Goal: Task Accomplishment & Management: Use online tool/utility

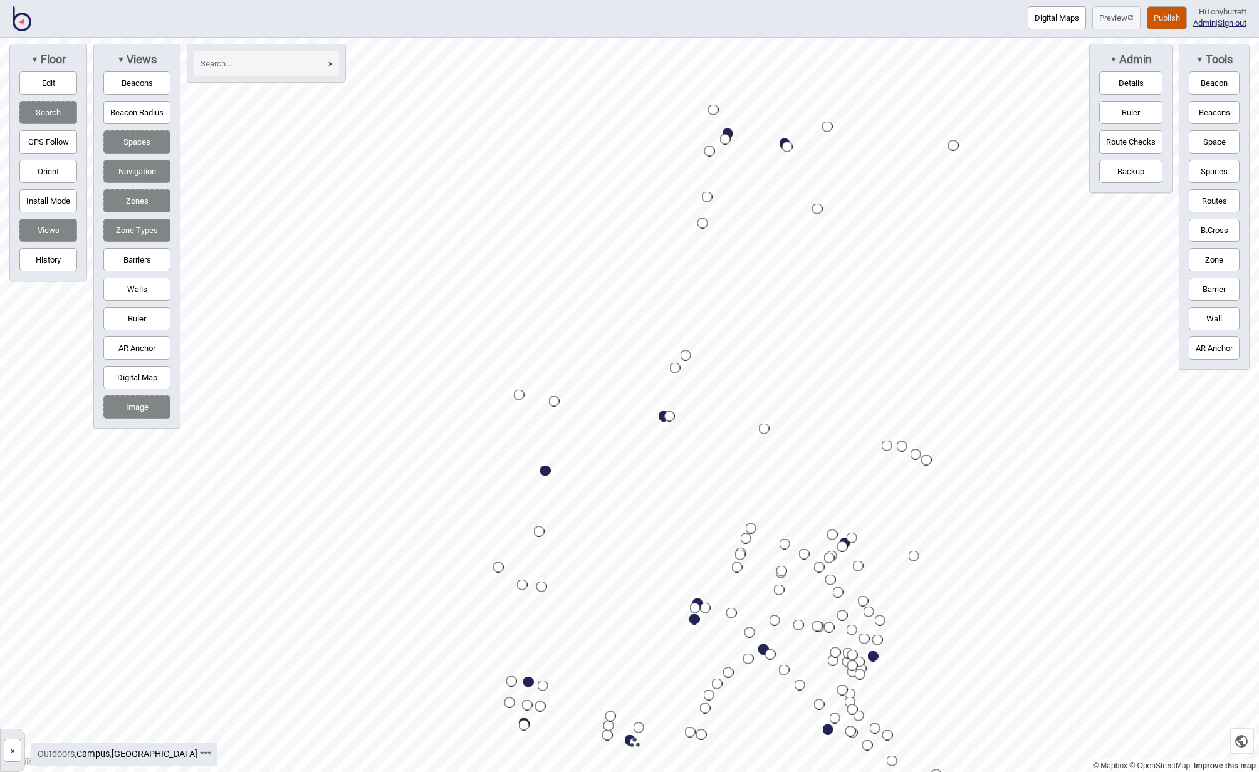
drag, startPoint x: 14, startPoint y: 749, endPoint x: 26, endPoint y: 738, distance: 16.4
click at [14, 748] on button "»" at bounding box center [13, 750] width 18 height 23
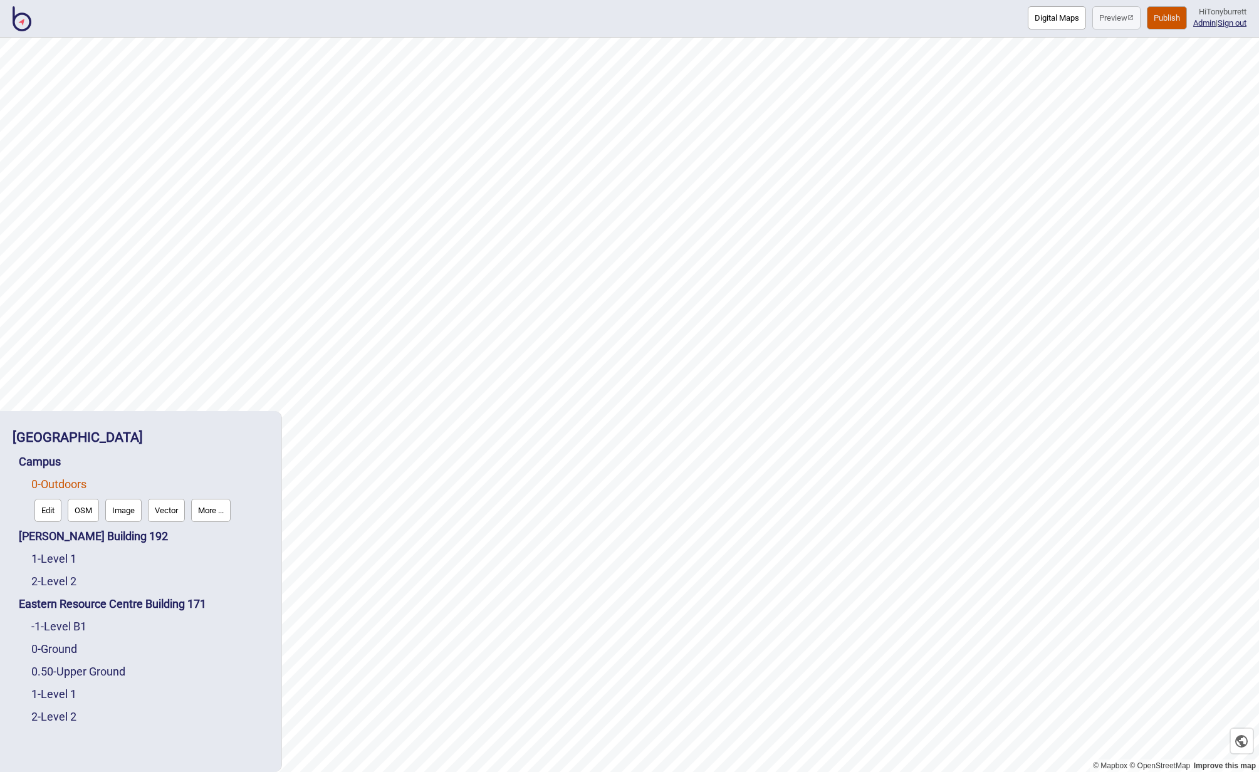
click at [18, 18] on img at bounding box center [22, 18] width 19 height 25
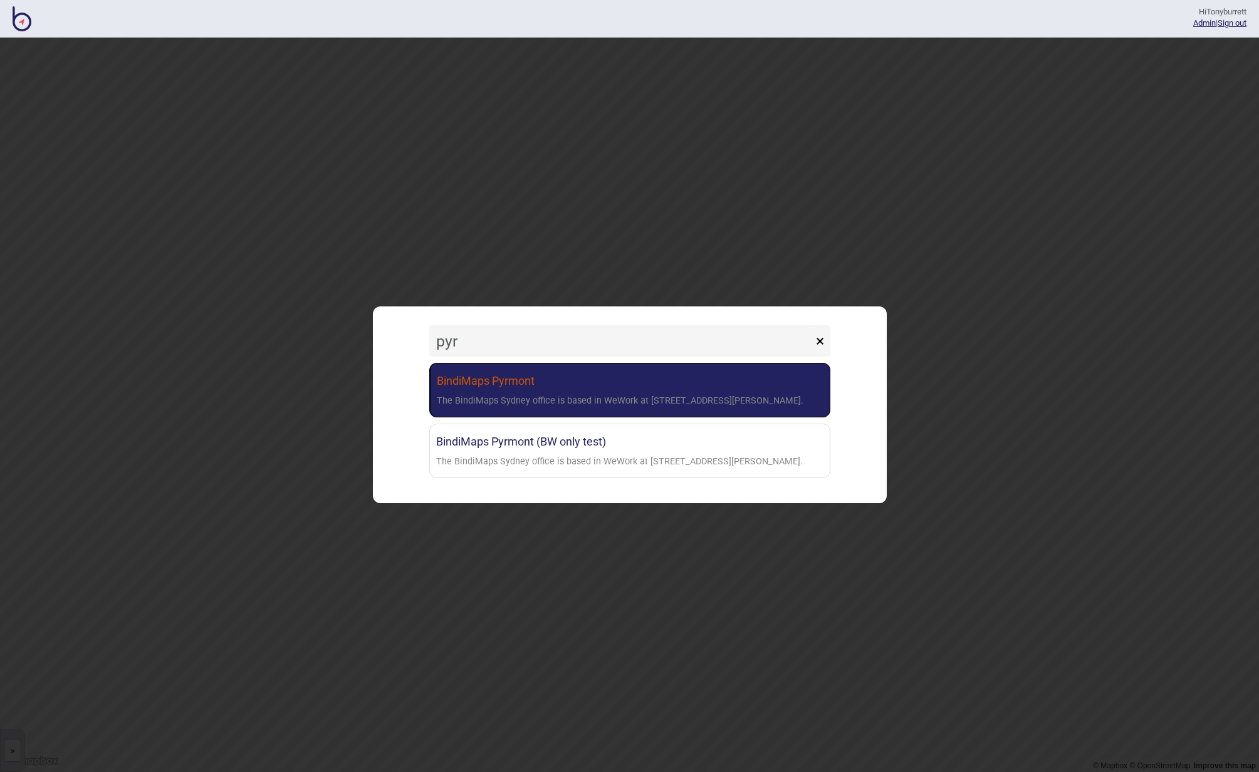
type input "pyr"
click at [527, 387] on link "BindiMaps Pyrmont The BindiMaps Sydney office is based in WeWork at [STREET_ADD…" at bounding box center [629, 390] width 401 height 55
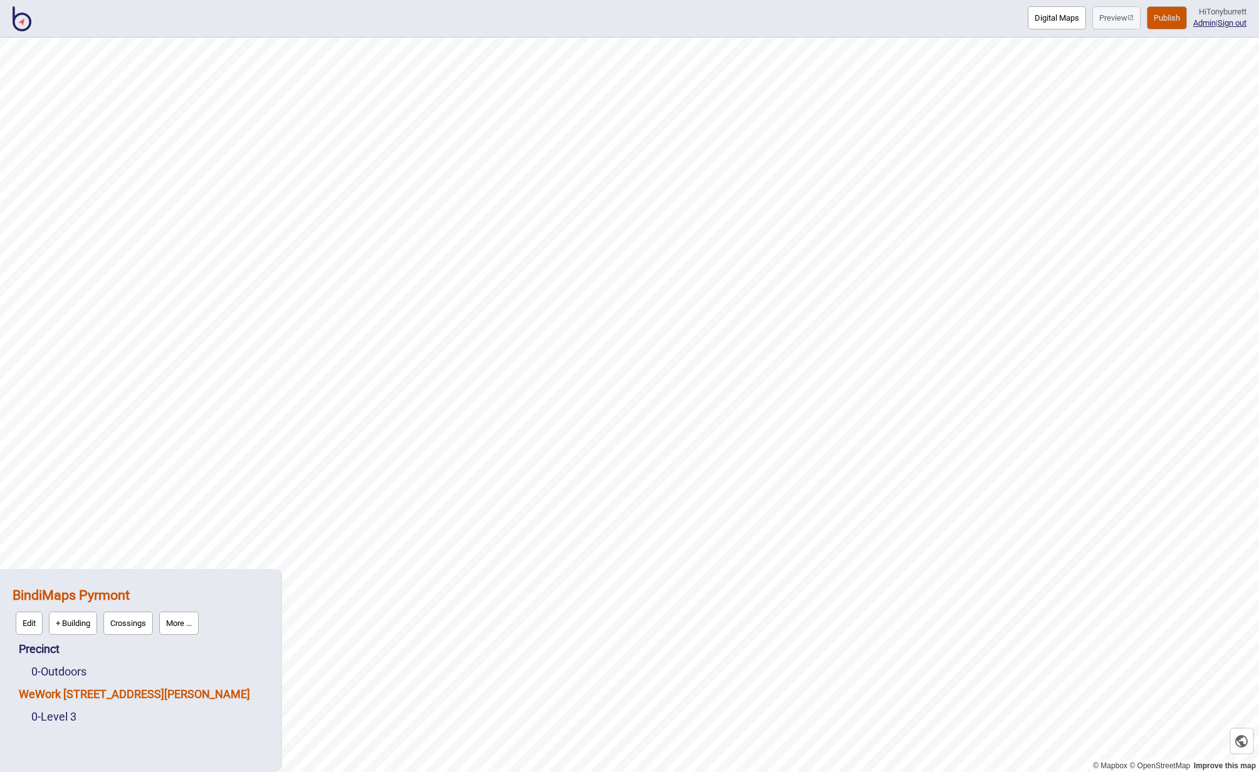
click at [65, 697] on link "WeWork [STREET_ADDRESS][PERSON_NAME]" at bounding box center [134, 693] width 231 height 13
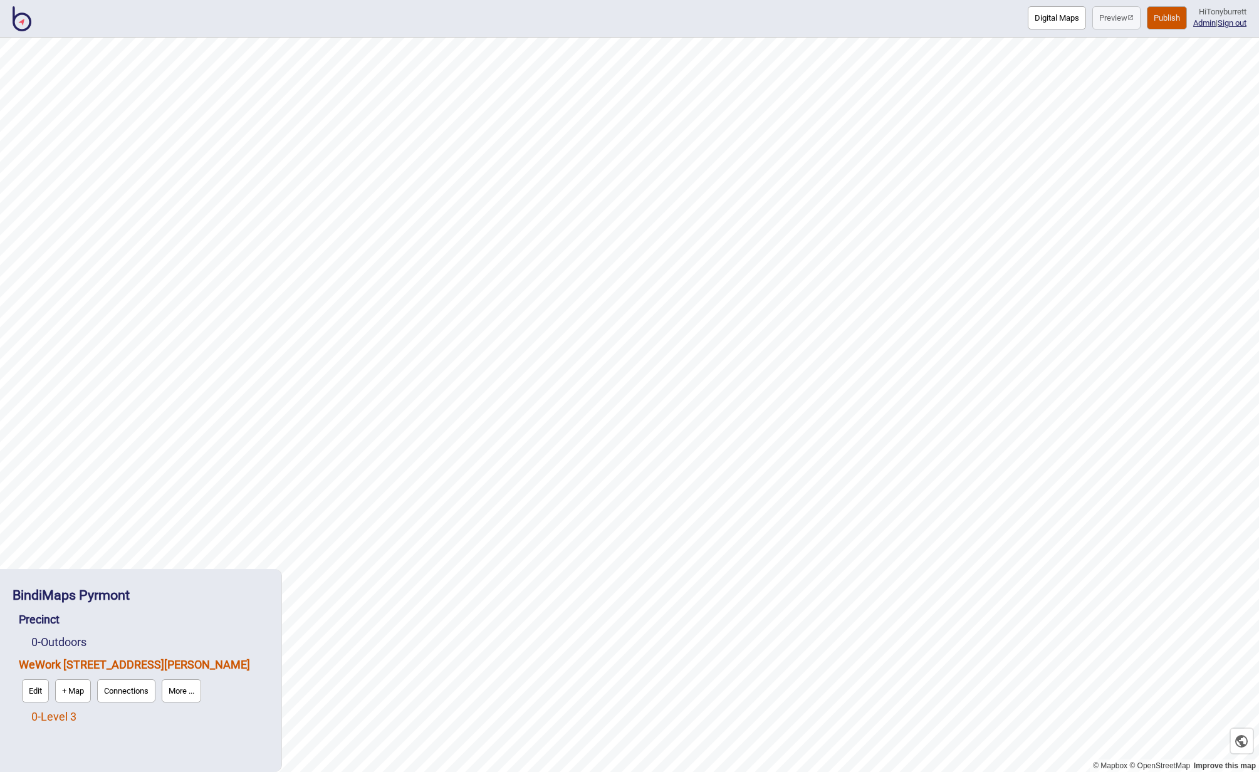
click at [65, 713] on link "0 - Level 3" at bounding box center [53, 716] width 45 height 13
click at [55, 714] on button "Edit" at bounding box center [47, 713] width 27 height 23
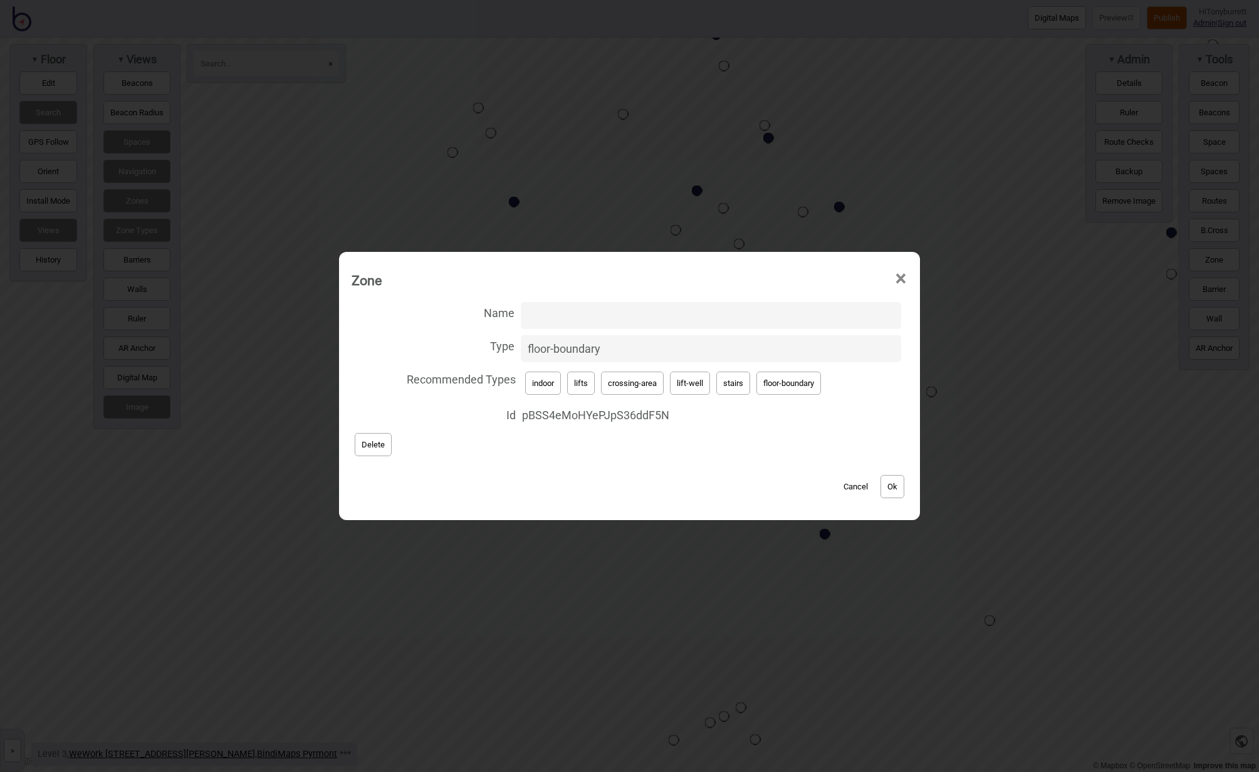
click at [851, 486] on button "Cancel" at bounding box center [855, 486] width 37 height 23
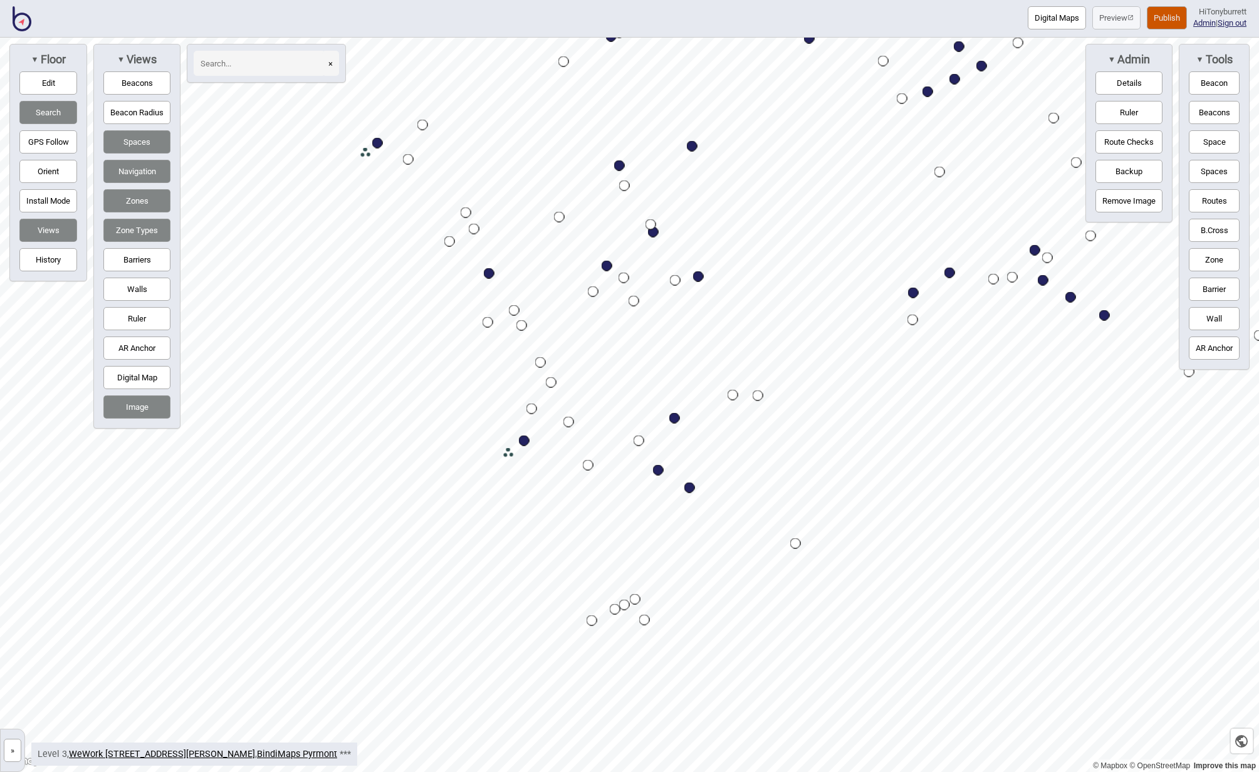
click at [131, 263] on button "Barriers" at bounding box center [136, 259] width 67 height 23
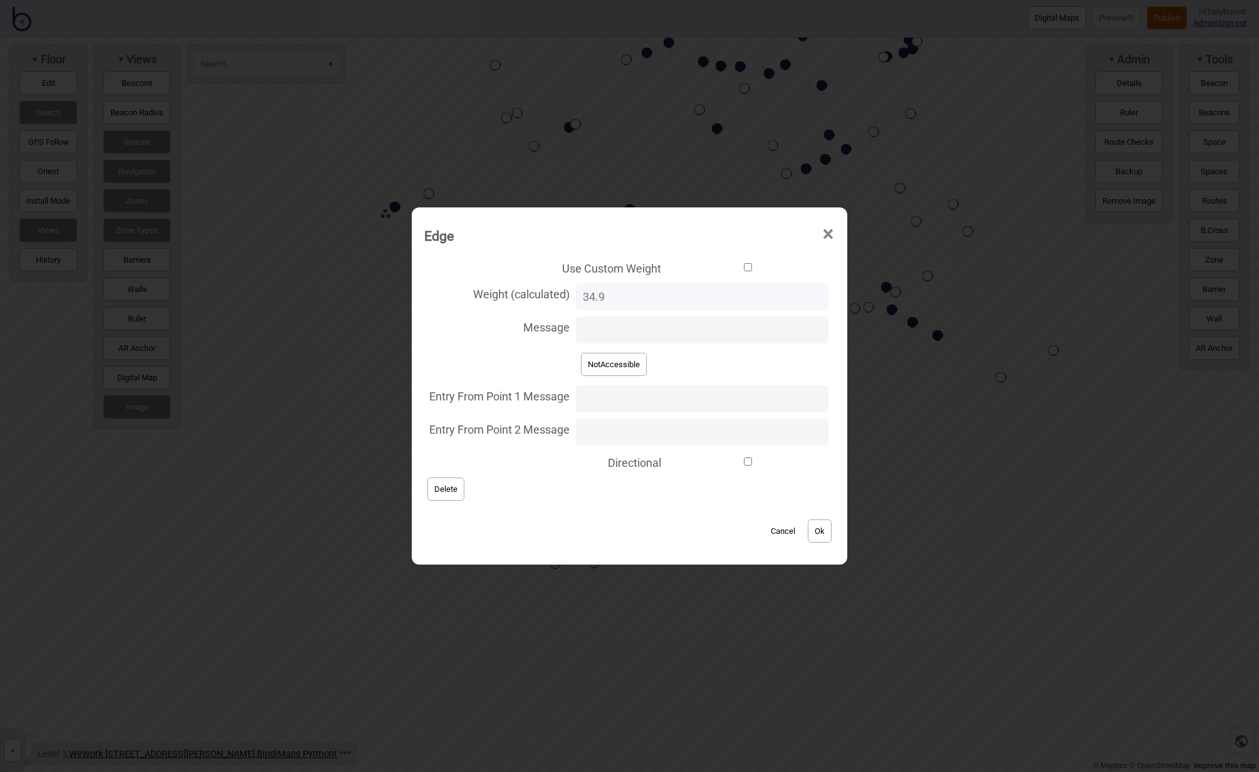
click at [452, 496] on button "Delete" at bounding box center [445, 489] width 37 height 23
click at [454, 492] on button "Delete" at bounding box center [445, 489] width 37 height 23
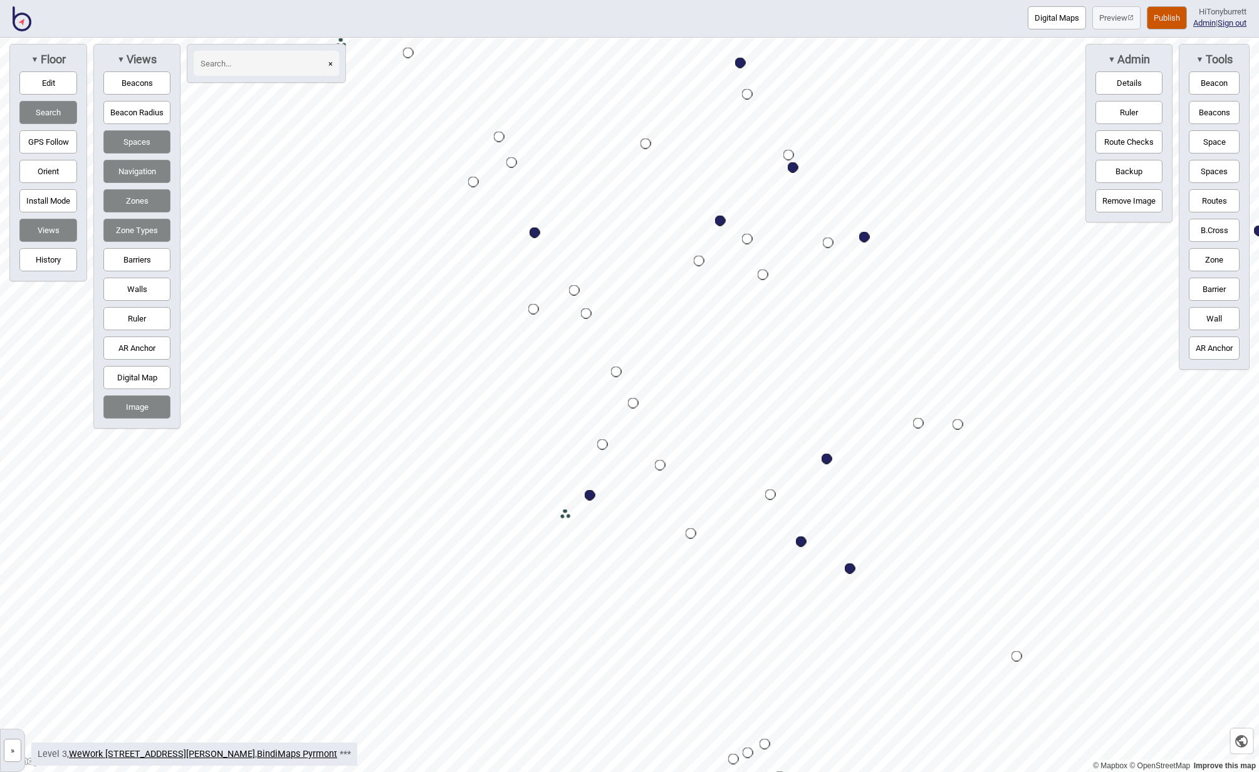
click at [45, 83] on button "Edit" at bounding box center [48, 82] width 58 height 23
drag, startPoint x: 146, startPoint y: 195, endPoint x: 165, endPoint y: 207, distance: 22.3
click at [146, 195] on button "Zones" at bounding box center [136, 200] width 67 height 23
drag, startPoint x: 567, startPoint y: 515, endPoint x: 602, endPoint y: 501, distance: 38.5
drag, startPoint x: 602, startPoint y: 501, endPoint x: 601, endPoint y: 494, distance: 6.4
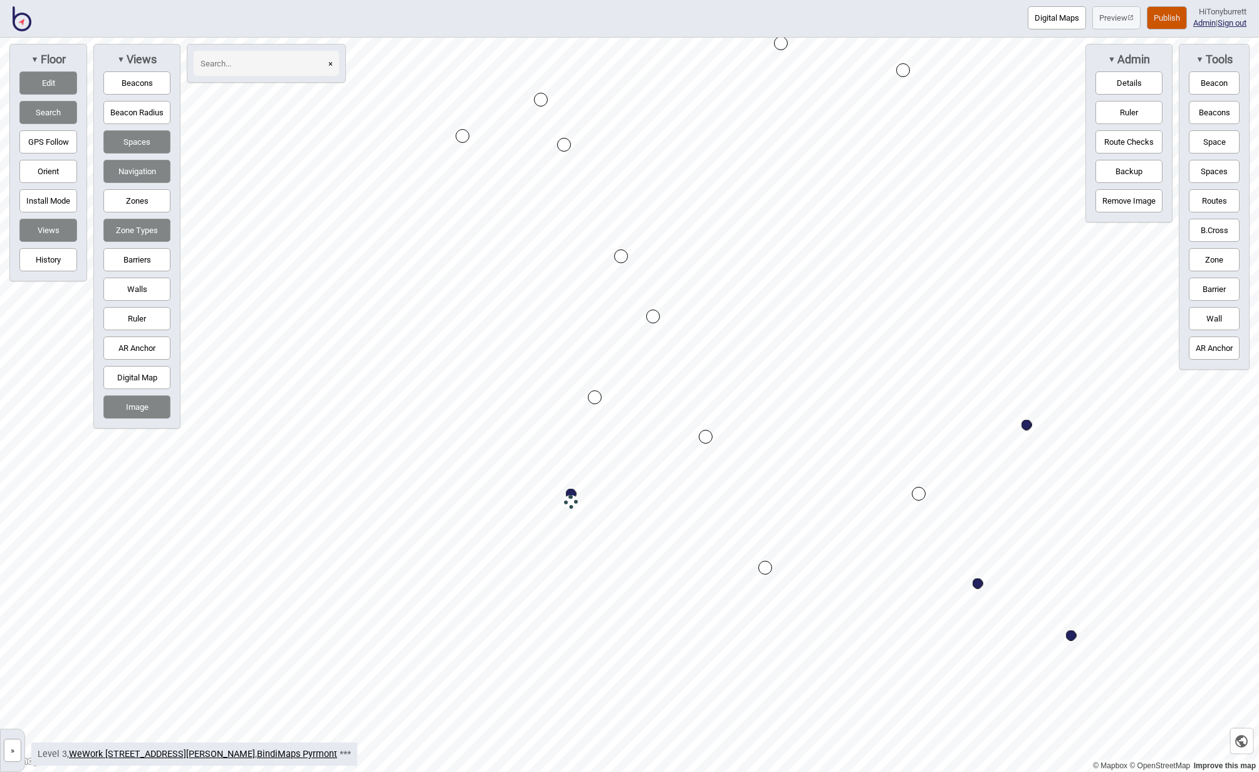
drag, startPoint x: 588, startPoint y: 493, endPoint x: 570, endPoint y: 501, distance: 19.9
drag, startPoint x: 572, startPoint y: 501, endPoint x: 574, endPoint y: 509, distance: 8.4
drag, startPoint x: 387, startPoint y: 405, endPoint x: 444, endPoint y: 381, distance: 61.5
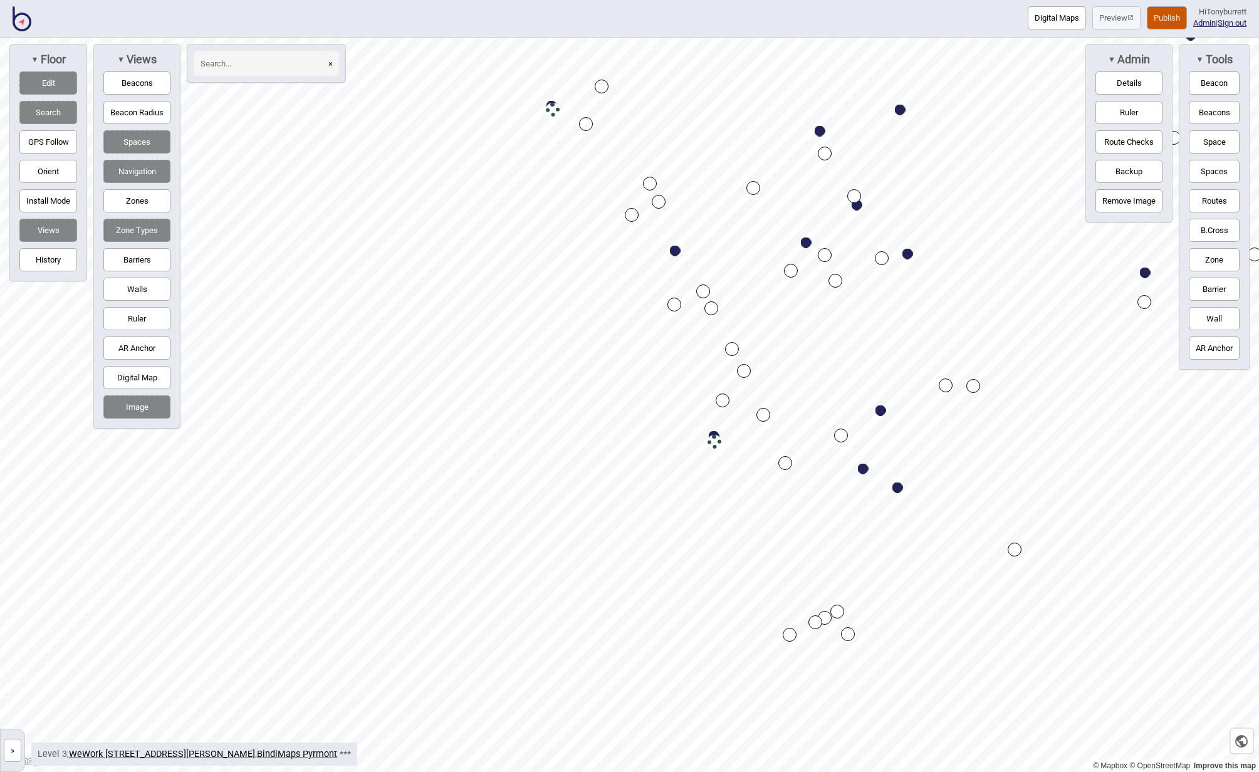
click at [137, 204] on button "Zones" at bounding box center [136, 200] width 67 height 23
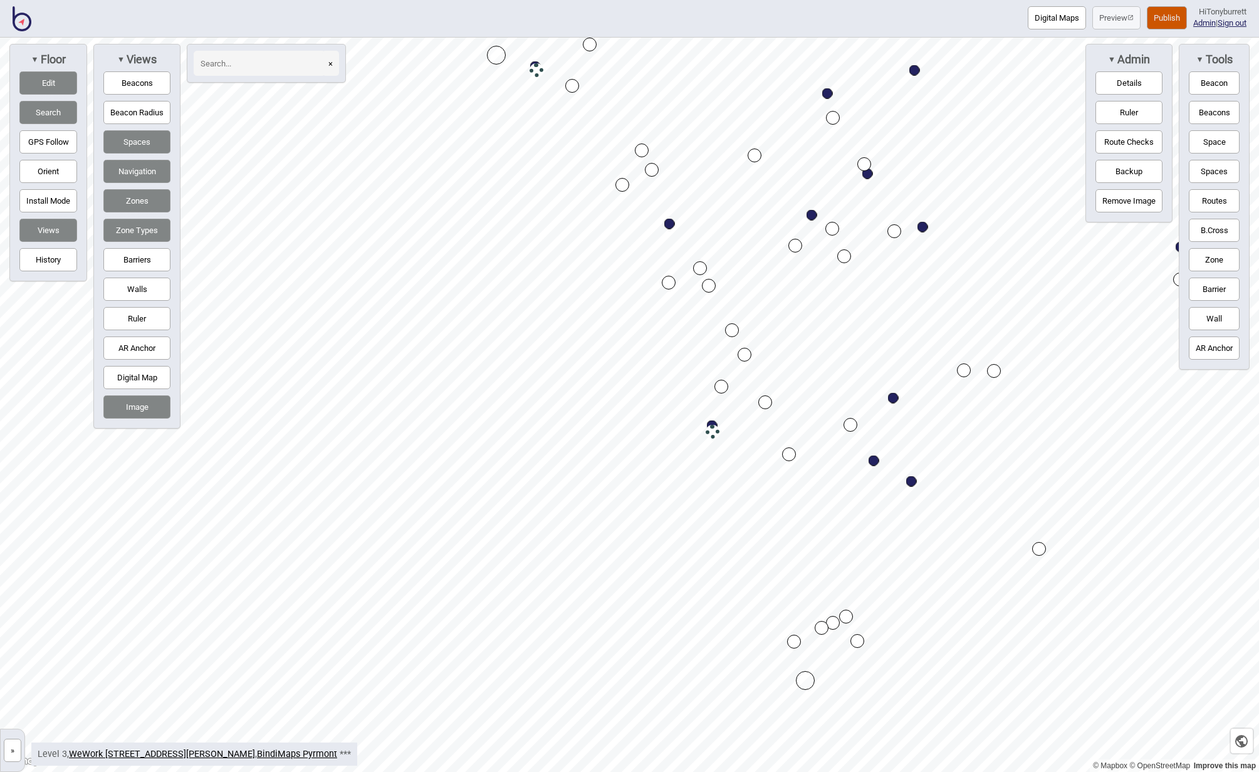
click at [807, 678] on div "Map marker" at bounding box center [805, 680] width 19 height 19
drag, startPoint x: 807, startPoint y: 681, endPoint x: 818, endPoint y: 674, distance: 13.0
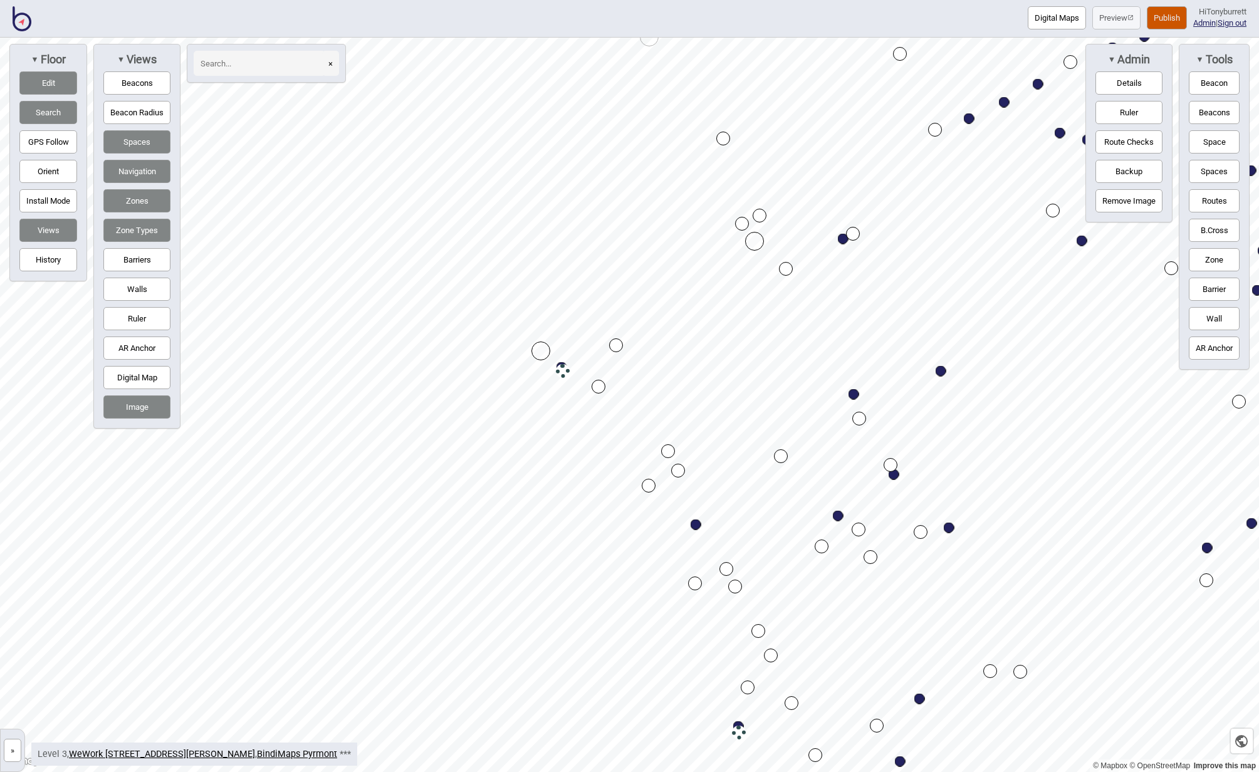
drag, startPoint x: 523, startPoint y: 353, endPoint x: 541, endPoint y: 348, distance: 18.9
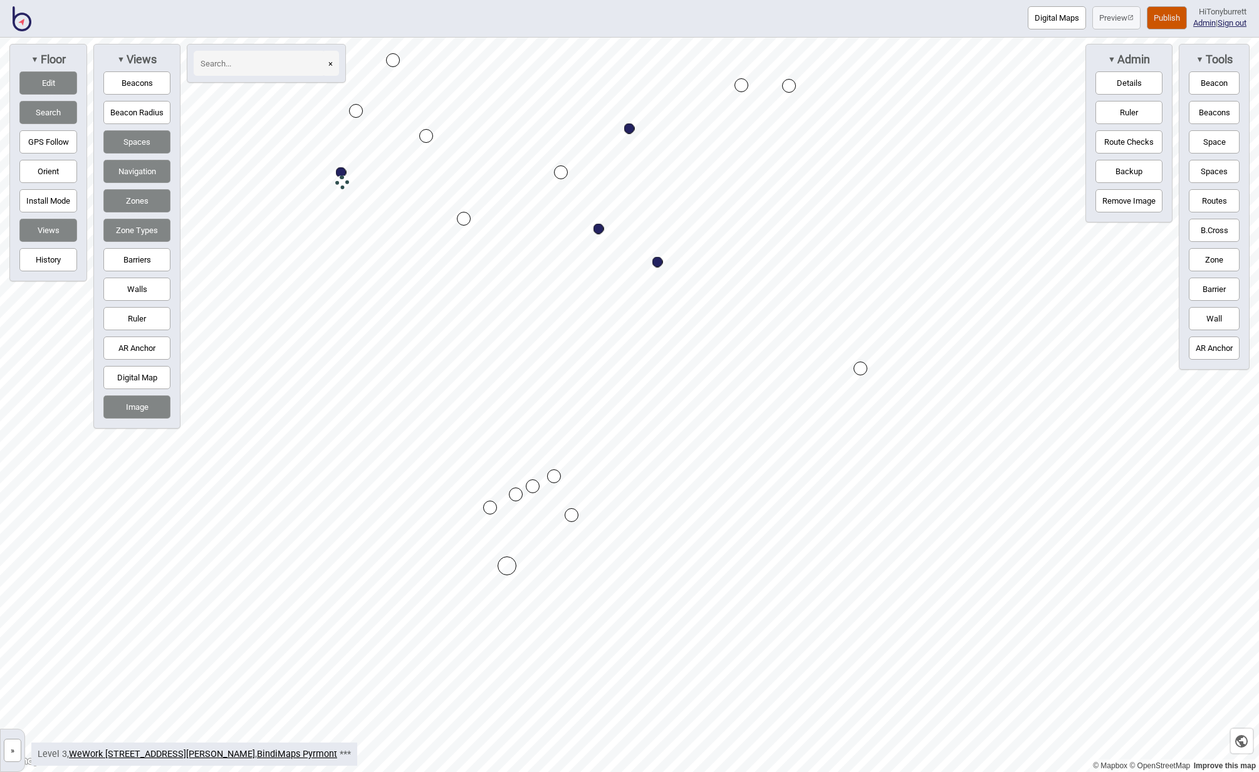
drag, startPoint x: 472, startPoint y: 518, endPoint x: 491, endPoint y: 510, distance: 20.5
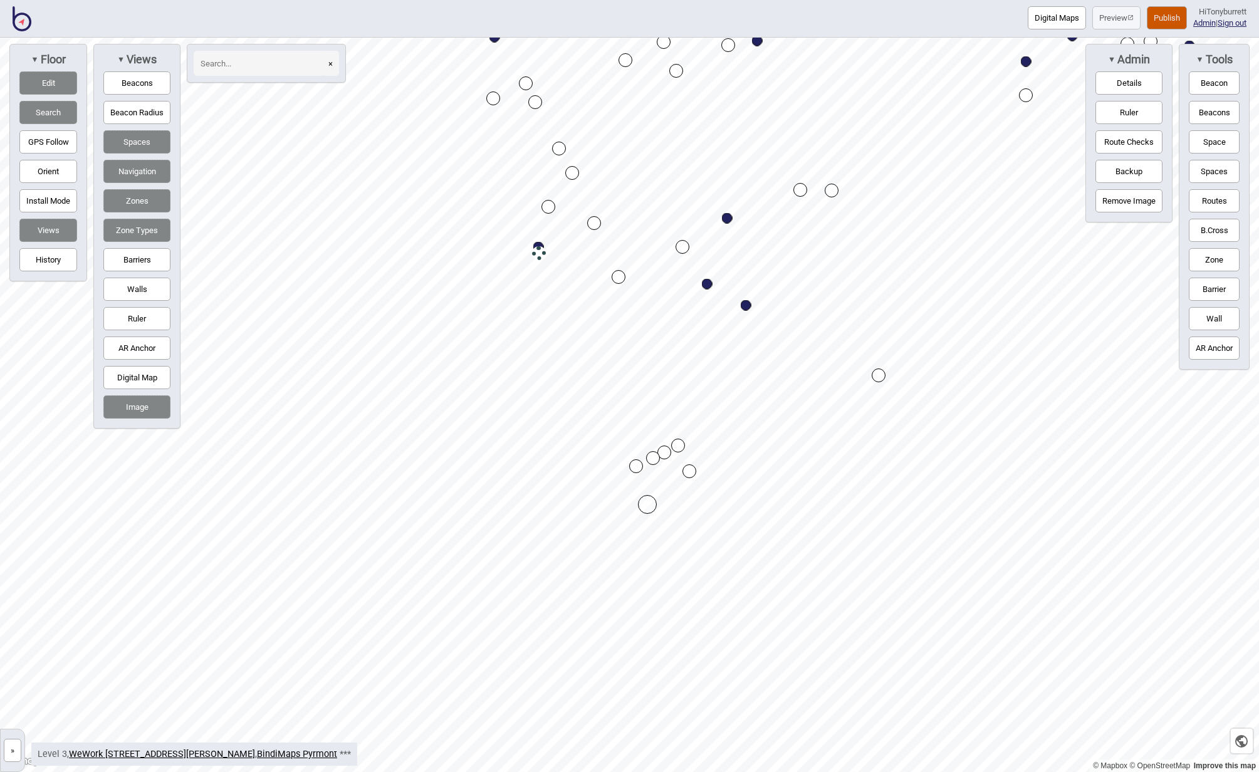
click at [14, 749] on button "»" at bounding box center [13, 750] width 18 height 23
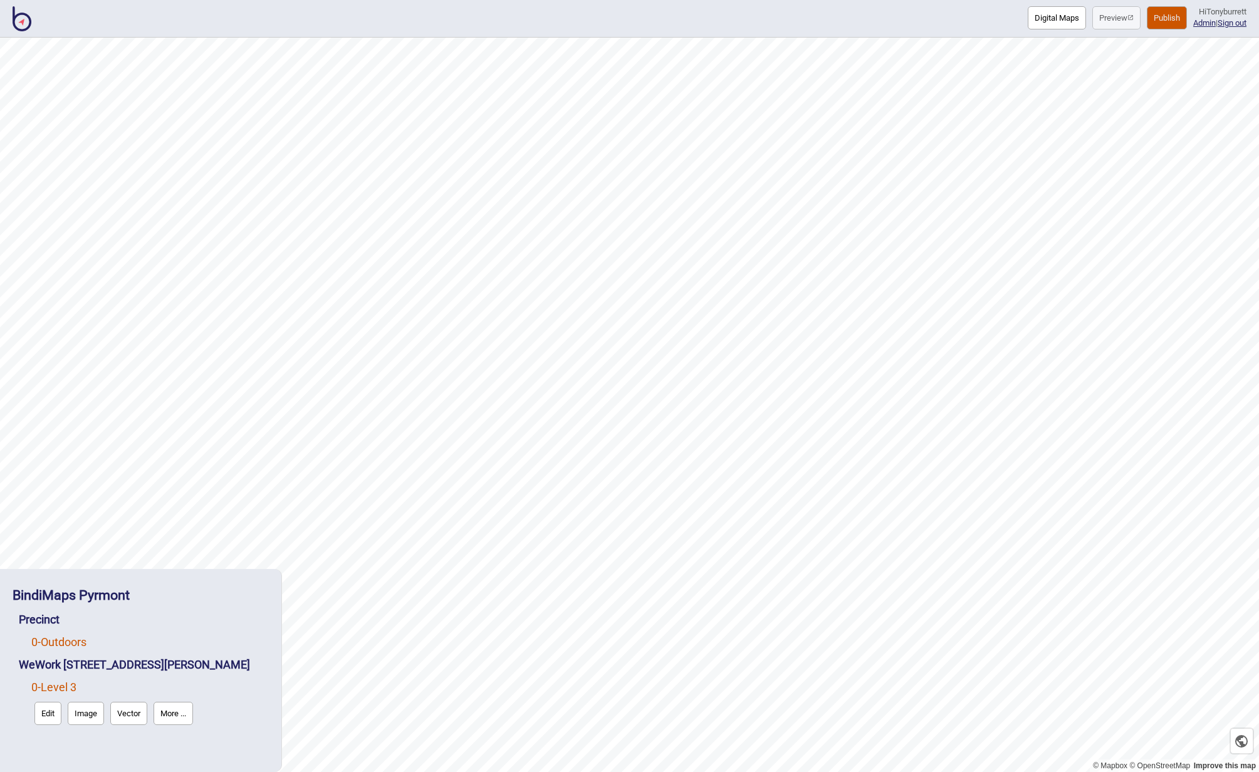
drag, startPoint x: 61, startPoint y: 638, endPoint x: 41, endPoint y: 647, distance: 21.6
click at [60, 638] on link "0 - Outdoors" at bounding box center [58, 641] width 55 height 13
click at [48, 667] on button "Edit" at bounding box center [47, 668] width 27 height 23
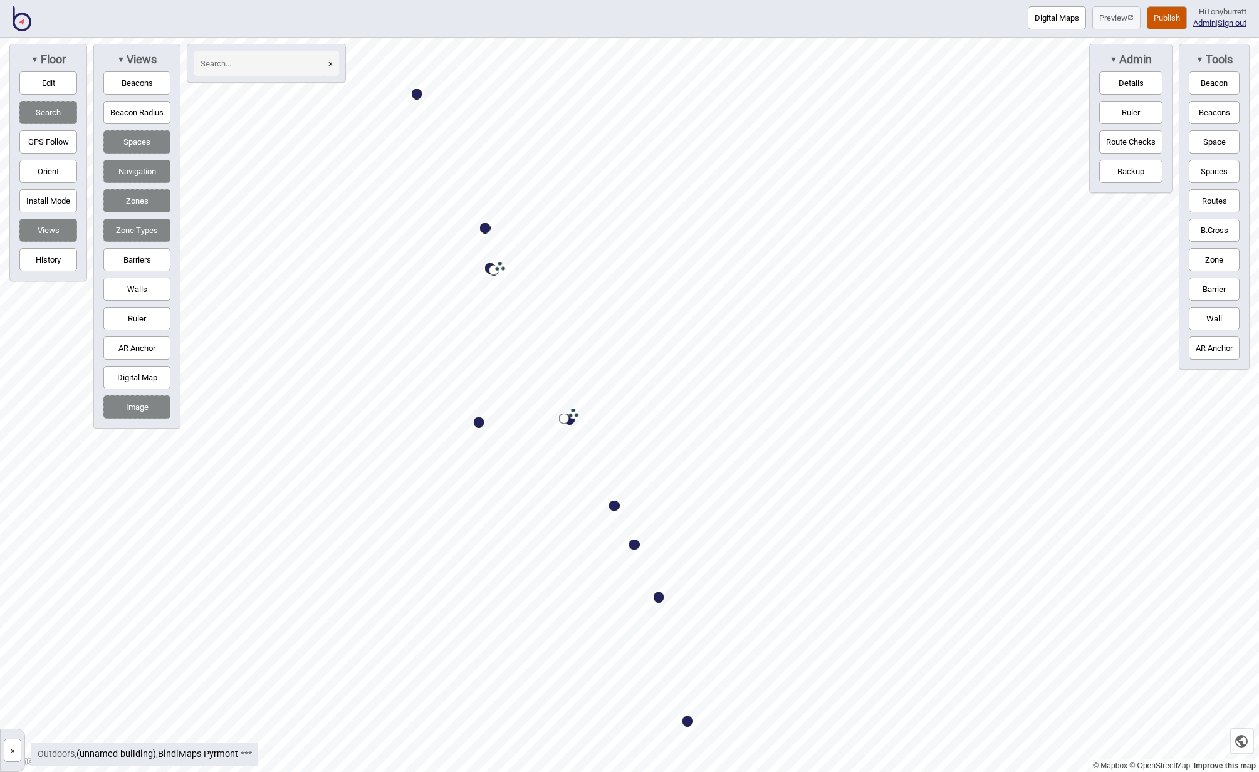
click at [1152, 21] on button "Publish" at bounding box center [1167, 17] width 40 height 23
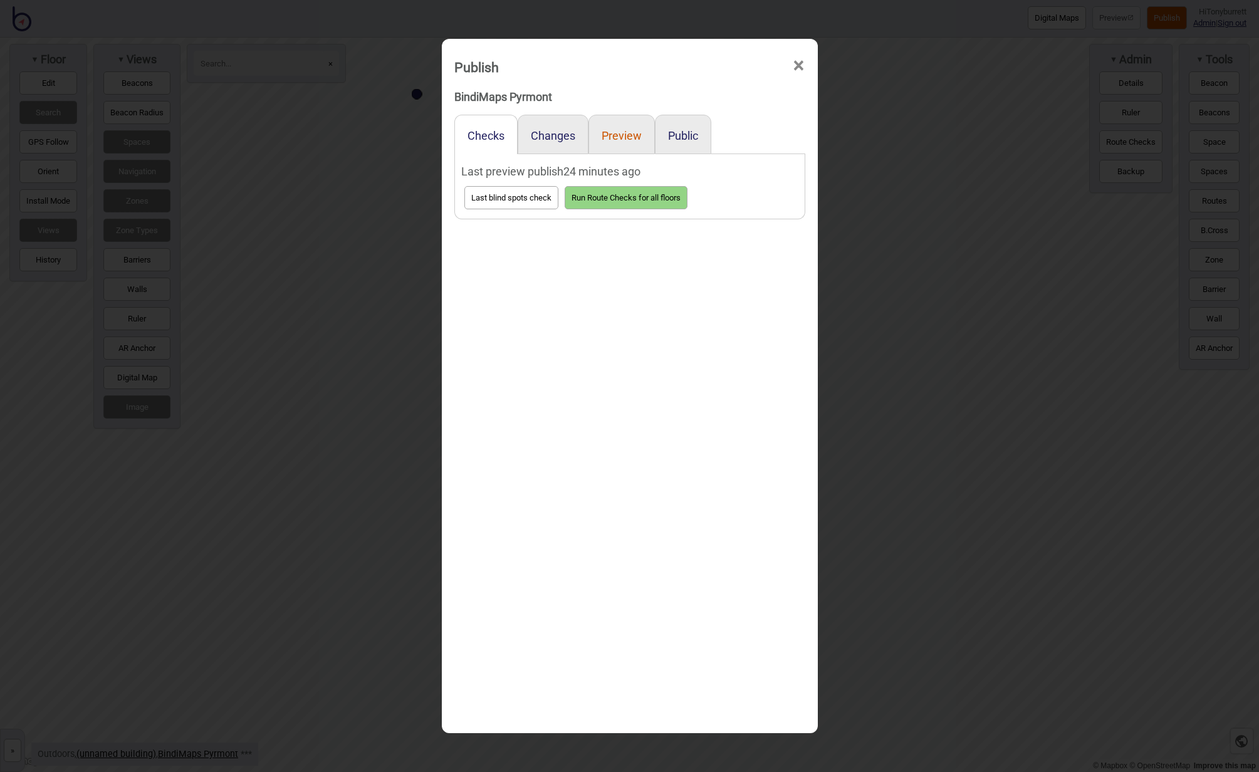
click at [630, 131] on button "Preview" at bounding box center [622, 135] width 40 height 13
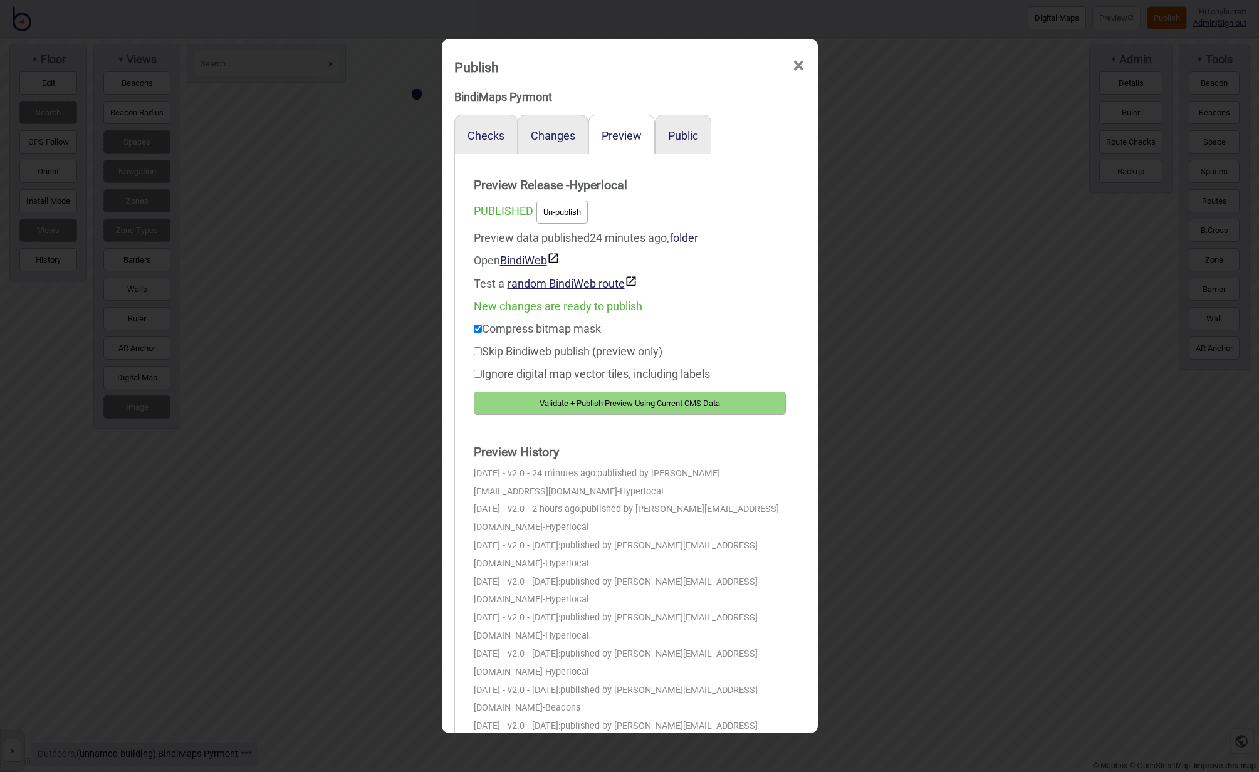
click at [601, 401] on button "Validate + Publish Preview Using Current CMS Data" at bounding box center [630, 403] width 312 height 23
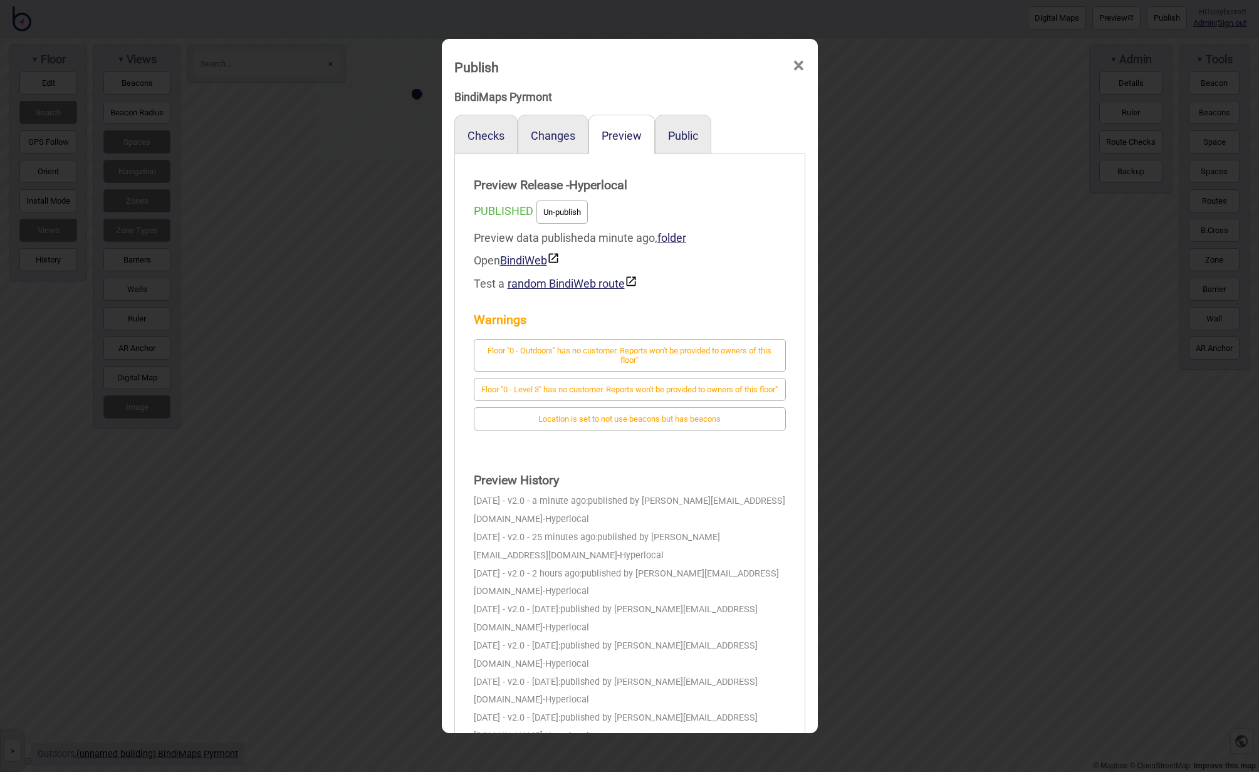
click at [726, 276] on div "Test a random BindiWeb route" at bounding box center [630, 283] width 312 height 23
click at [796, 66] on span "×" at bounding box center [798, 65] width 13 height 41
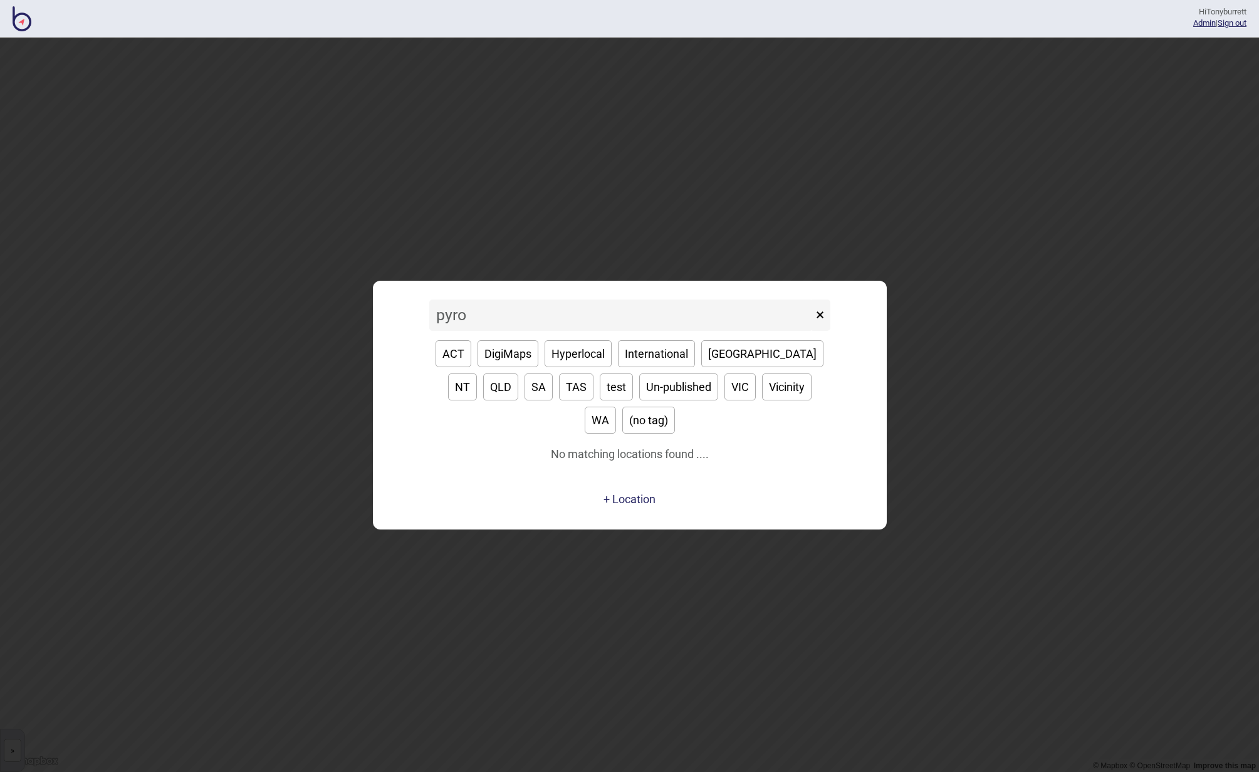
click at [507, 331] on input "pyro" at bounding box center [621, 315] width 384 height 31
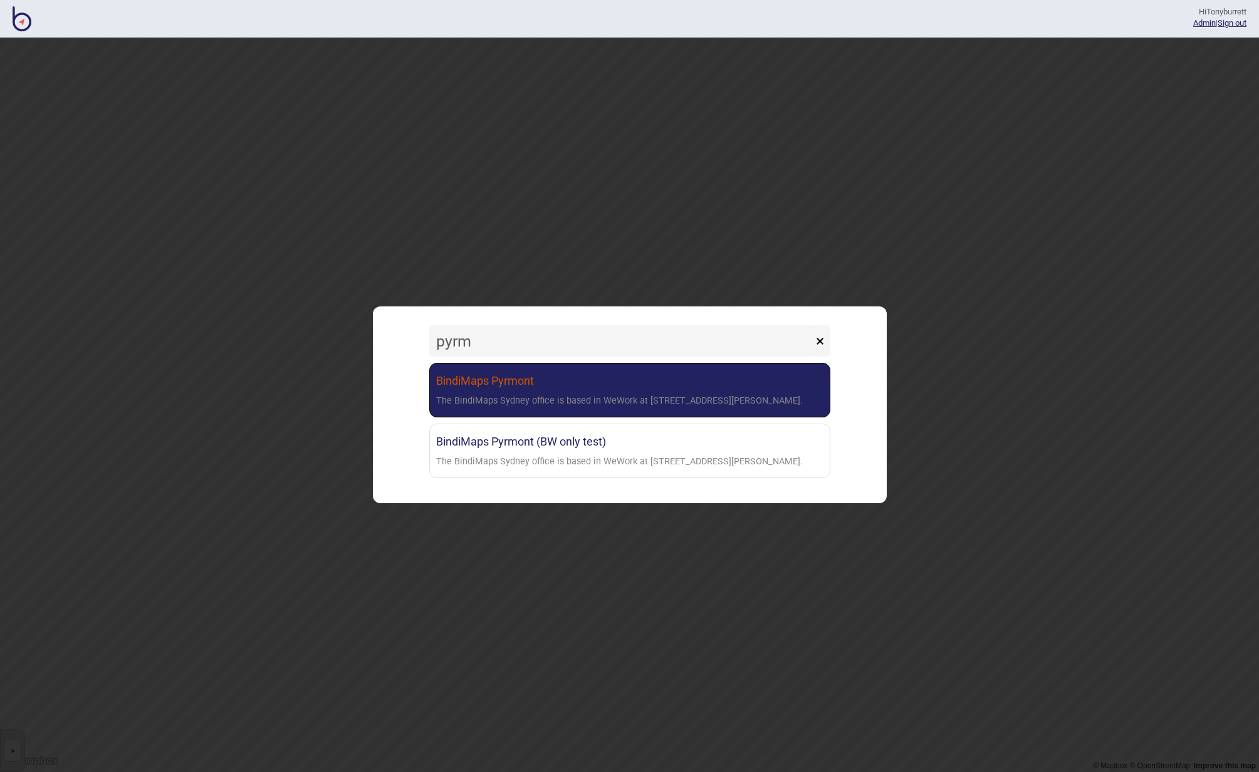
type input "pyrm"
click at [514, 391] on link "BindiMaps Pyrmont The BindiMaps Sydney office is based in WeWork at [STREET_ADD…" at bounding box center [629, 390] width 401 height 55
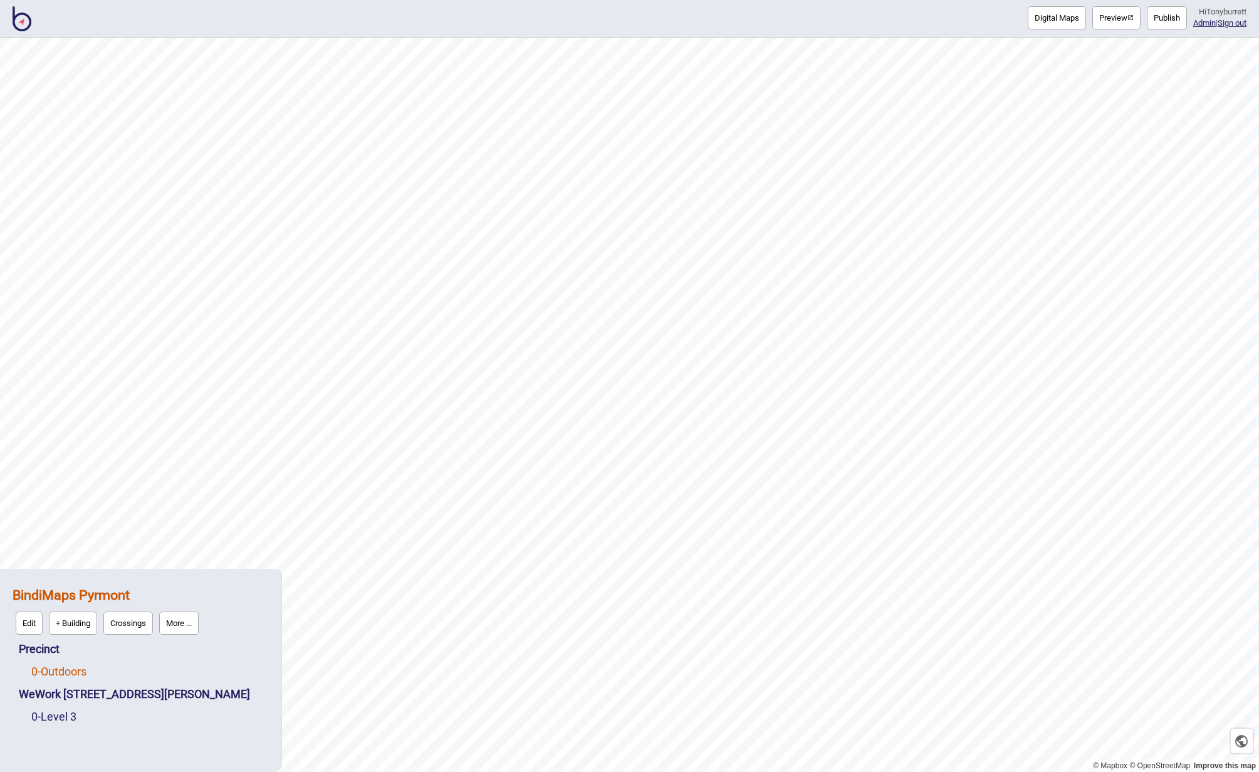
click at [61, 672] on link "0 - Outdoors" at bounding box center [58, 671] width 55 height 13
click at [55, 673] on button "Edit" at bounding box center [47, 668] width 27 height 23
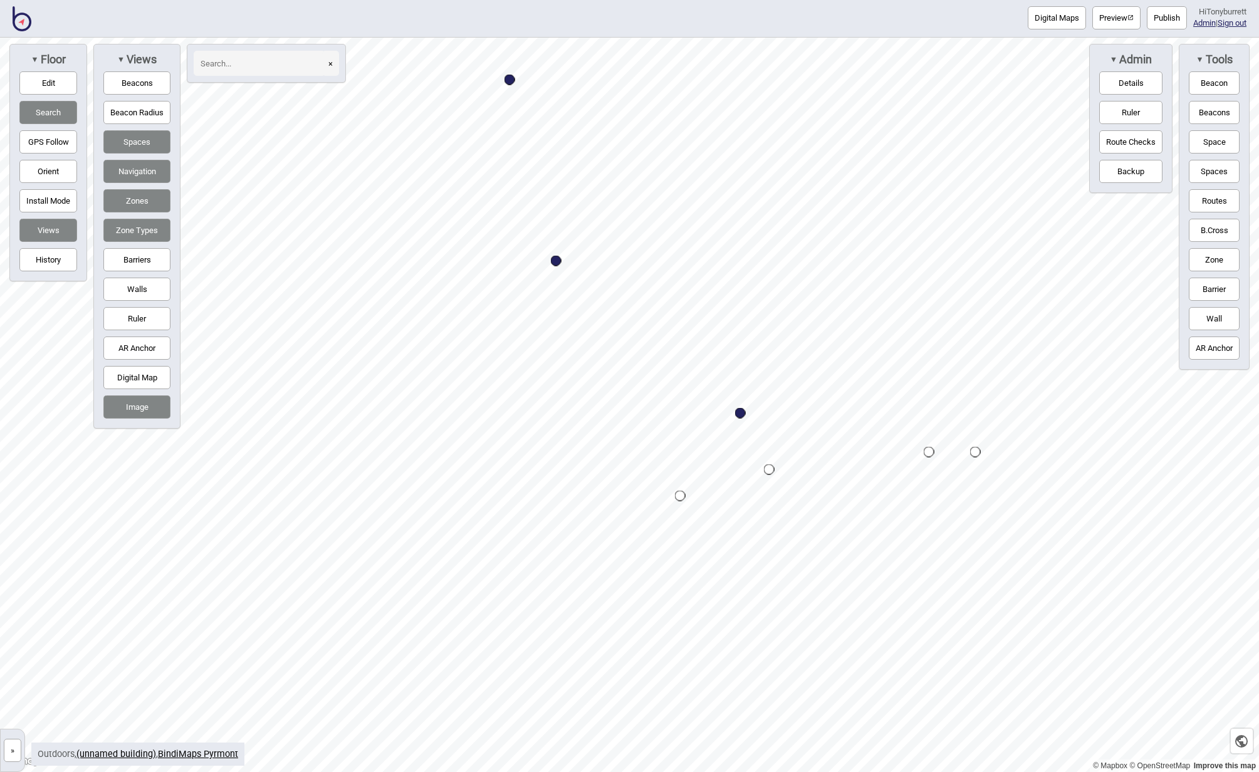
click at [63, 85] on button "Edit" at bounding box center [48, 82] width 58 height 23
drag, startPoint x: 686, startPoint y: 540, endPoint x: 680, endPoint y: 543, distance: 6.5
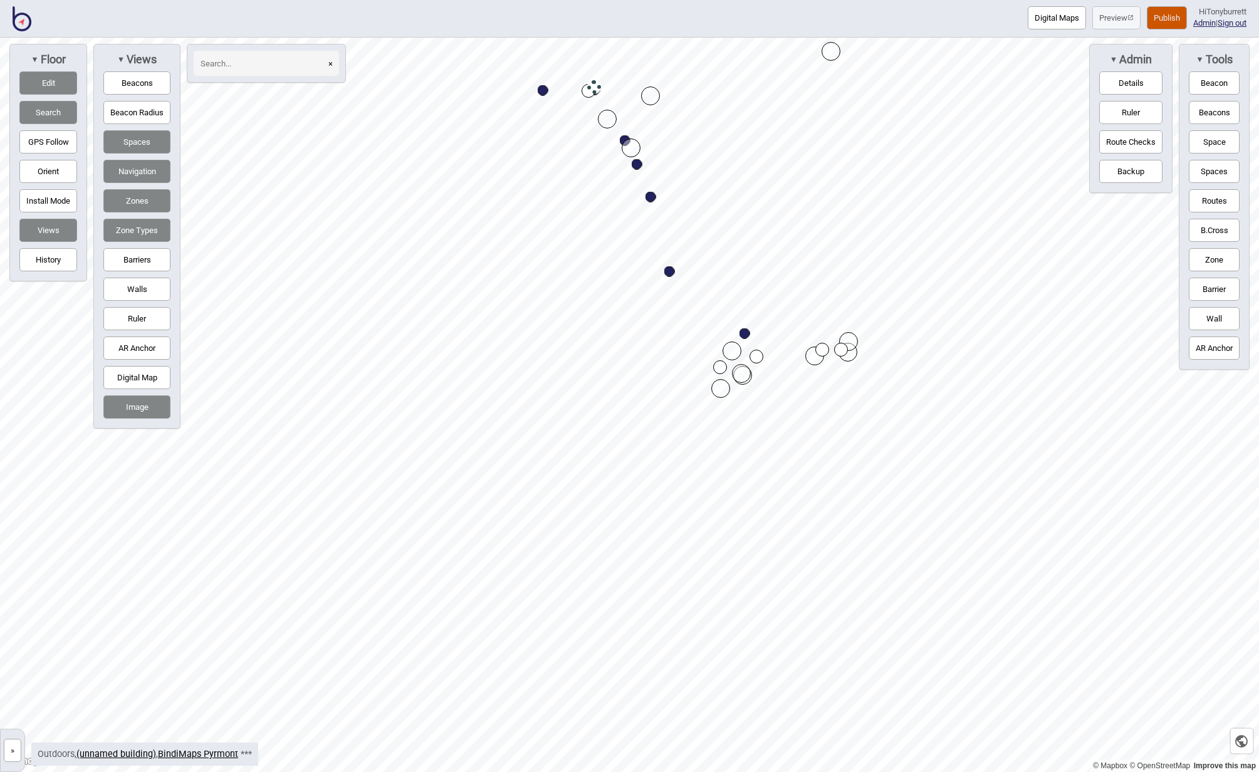
click at [37, 78] on button "Edit" at bounding box center [48, 82] width 58 height 23
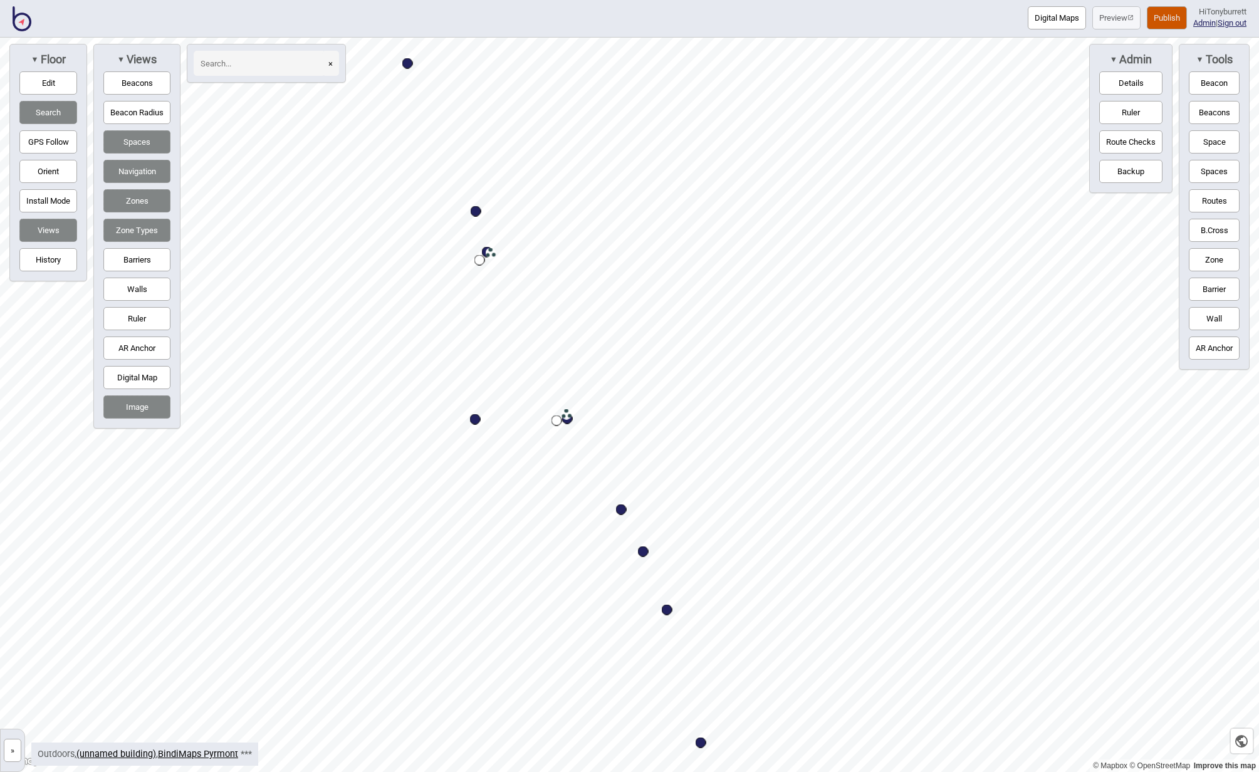
click at [1167, 13] on button "Publish" at bounding box center [1167, 17] width 40 height 23
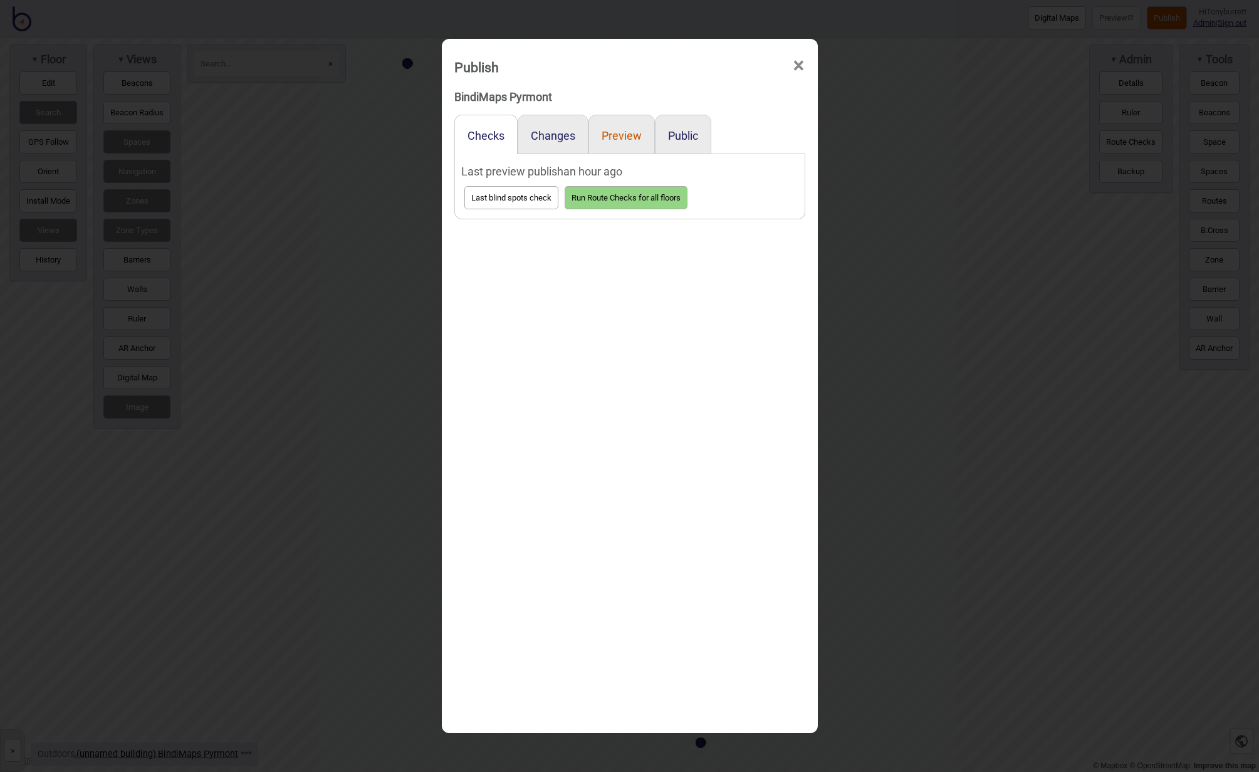
click at [620, 133] on button "Preview" at bounding box center [622, 135] width 40 height 13
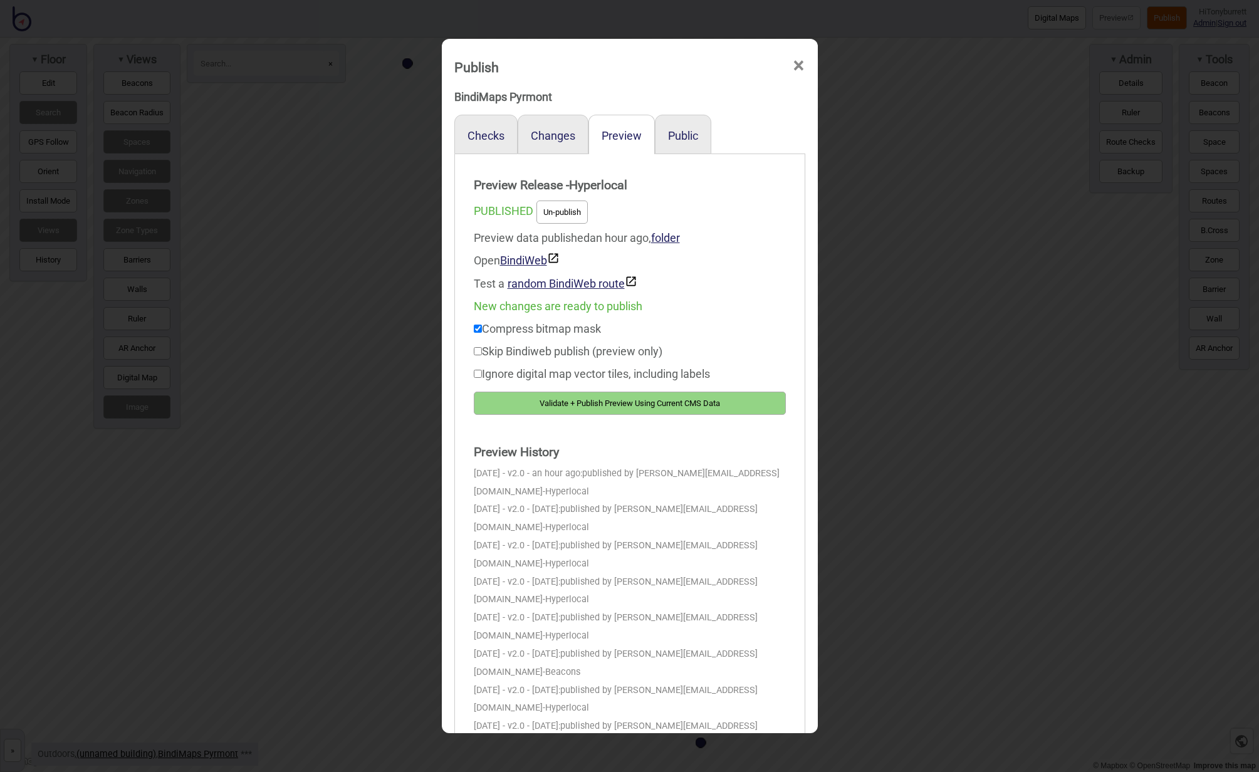
click at [544, 407] on button "Validate + Publish Preview Using Current CMS Data" at bounding box center [630, 403] width 312 height 23
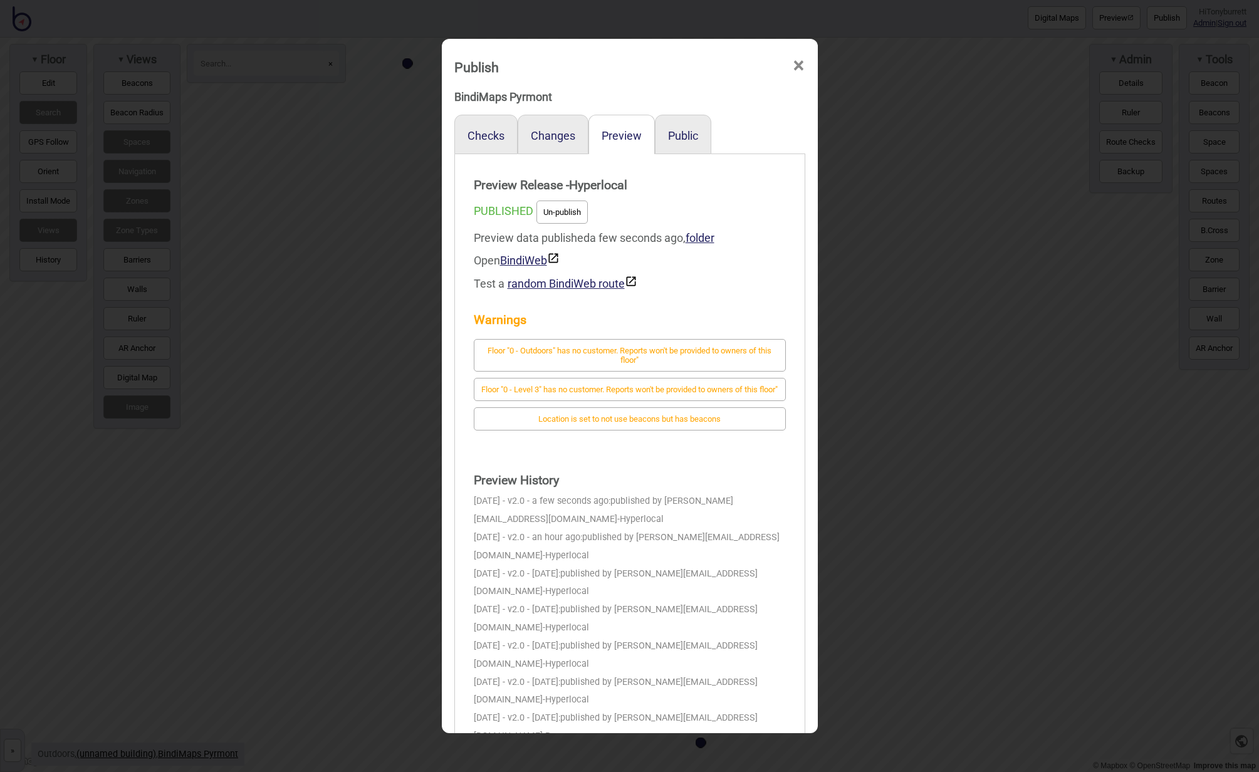
click at [800, 69] on span "×" at bounding box center [798, 65] width 13 height 41
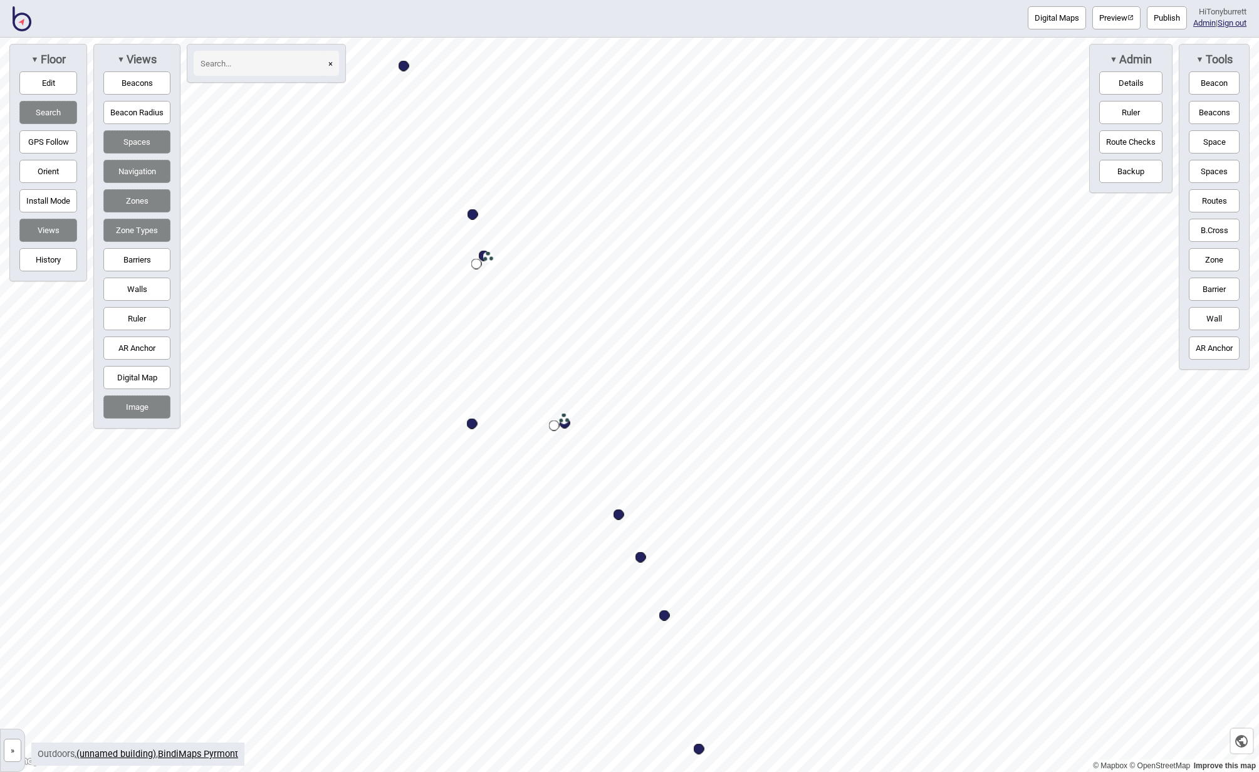
click at [145, 196] on button "Zones" at bounding box center [136, 200] width 67 height 23
click at [63, 87] on button "Edit" at bounding box center [48, 82] width 58 height 23
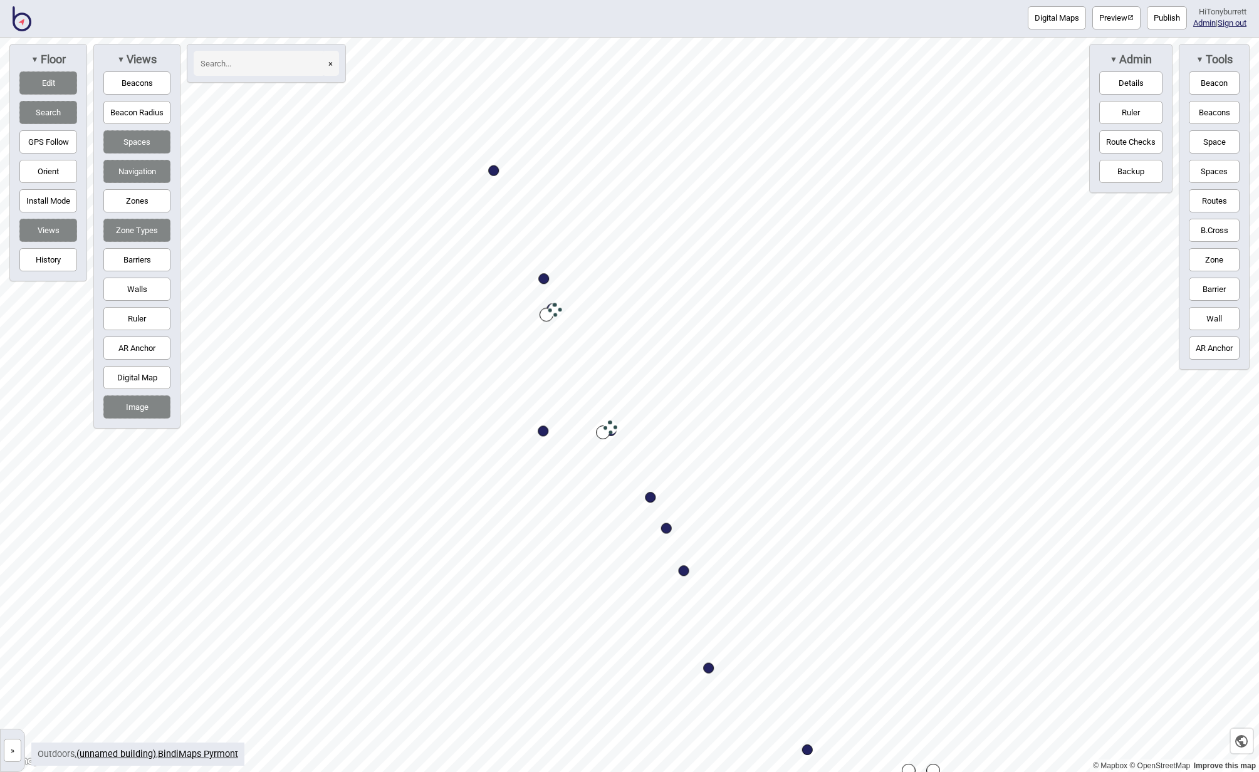
drag, startPoint x: 414, startPoint y: 63, endPoint x: 497, endPoint y: -24, distance: 120.6
click at [497, 0] on html "Digital Maps Preview Publish Hi Tonyburrett Admin | Sign out © Mapbox © OpenStr…" at bounding box center [629, 0] width 1259 height 0
drag, startPoint x: 409, startPoint y: 276, endPoint x: 436, endPoint y: 263, distance: 29.4
click at [50, 85] on button "Edit" at bounding box center [48, 82] width 58 height 23
click at [133, 197] on button "Zones" at bounding box center [136, 200] width 67 height 23
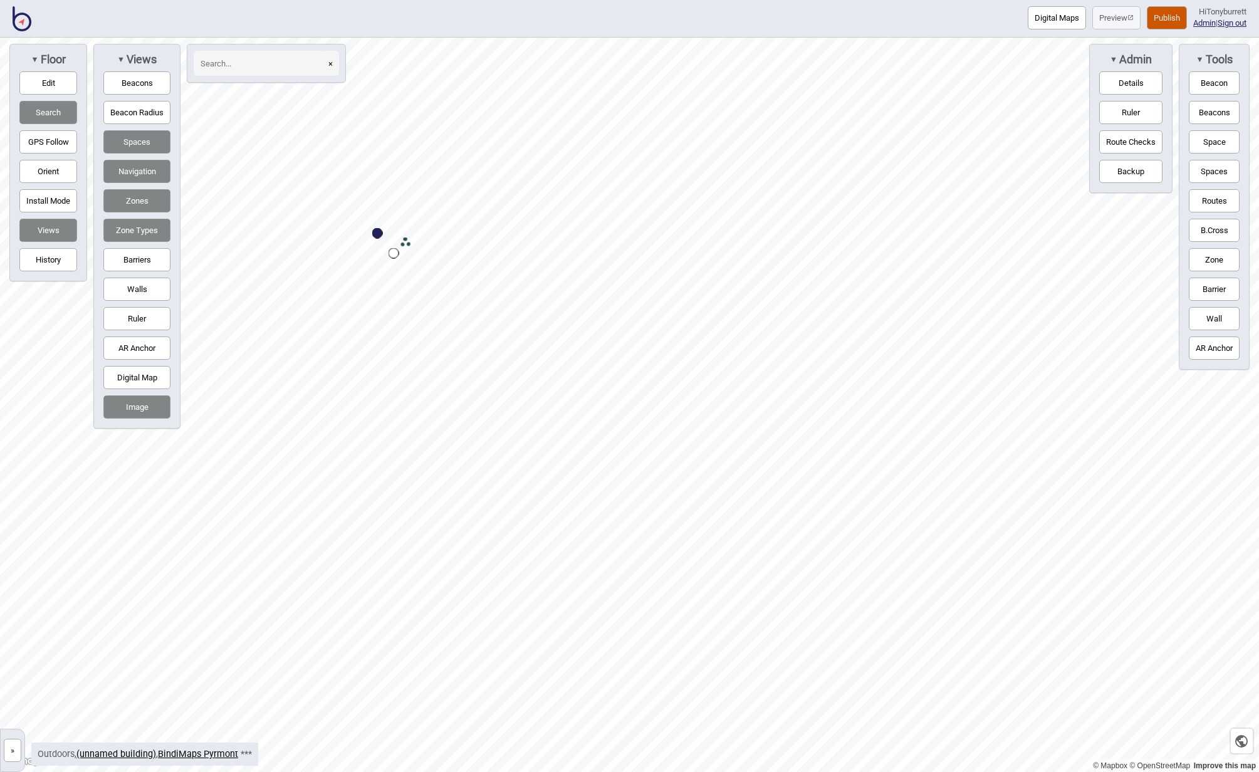
drag, startPoint x: 396, startPoint y: 241, endPoint x: 407, endPoint y: 238, distance: 10.9
click at [407, 239] on div "Map marker" at bounding box center [405, 243] width 11 height 11
drag, startPoint x: 408, startPoint y: 240, endPoint x: 416, endPoint y: 238, distance: 8.5
click at [418, 240] on div "Map marker" at bounding box center [415, 241] width 11 height 11
drag, startPoint x: 143, startPoint y: 194, endPoint x: 173, endPoint y: 199, distance: 30.6
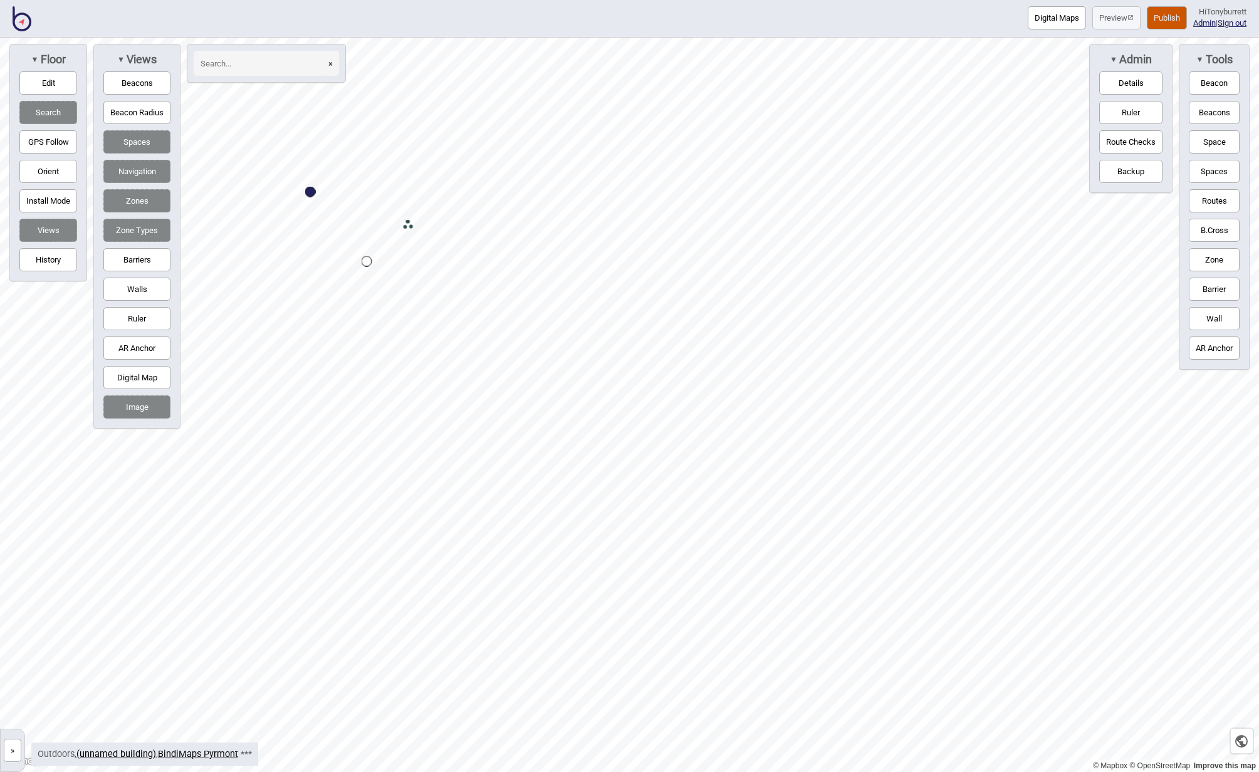
click at [149, 195] on button "Zones" at bounding box center [136, 200] width 67 height 23
drag, startPoint x: 410, startPoint y: 221, endPoint x: 441, endPoint y: 224, distance: 31.5
click at [441, 224] on div "Map marker" at bounding box center [439, 228] width 11 height 11
drag, startPoint x: 50, startPoint y: 85, endPoint x: 142, endPoint y: 116, distance: 96.7
click at [56, 88] on button "Edit" at bounding box center [48, 82] width 58 height 23
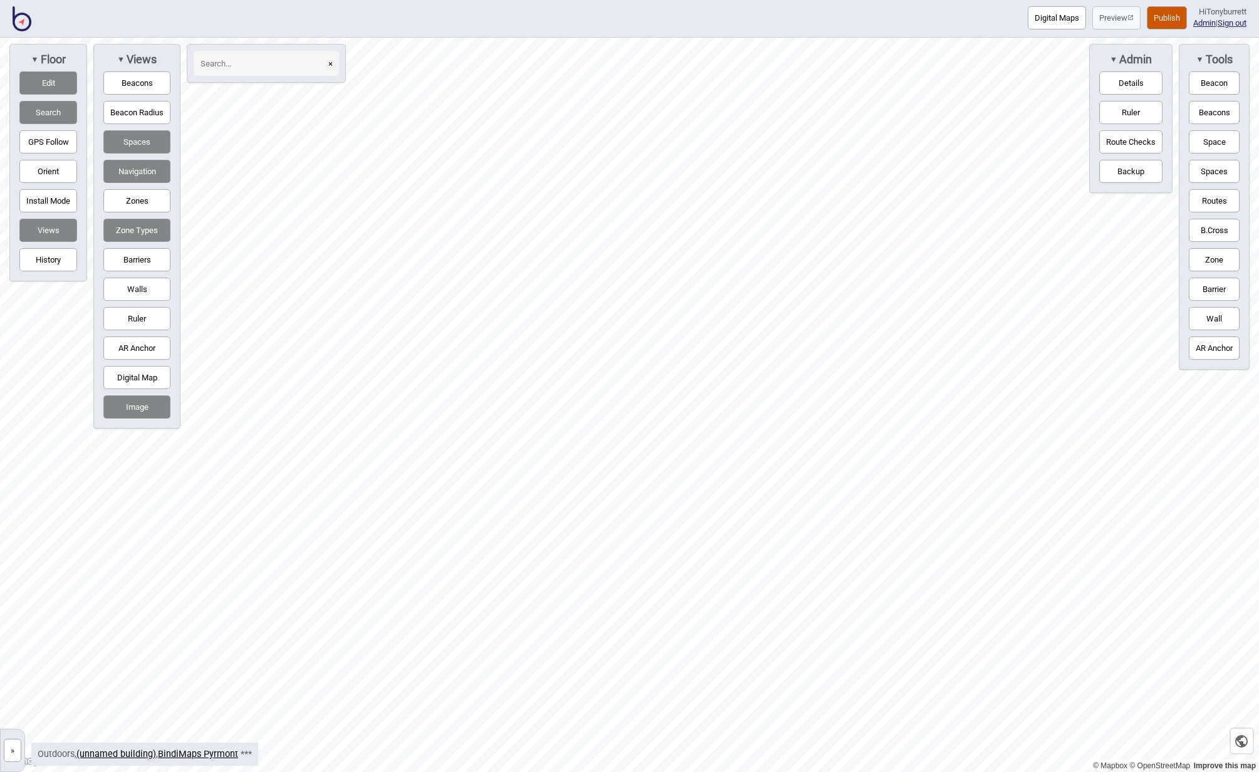
drag, startPoint x: 400, startPoint y: 262, endPoint x: 399, endPoint y: -55, distance: 316.5
click at [399, 0] on html "Digital Maps Preview Publish Hi Tonyburrett Admin | Sign out © Mapbox © OpenStr…" at bounding box center [629, 0] width 1259 height 0
drag, startPoint x: 427, startPoint y: 296, endPoint x: 525, endPoint y: -33, distance: 343.8
click at [525, 0] on html "Digital Maps Preview Publish Hi Tonyburrett Admin | Sign out © Mapbox © OpenStr…" at bounding box center [629, 0] width 1259 height 0
drag, startPoint x: 724, startPoint y: 474, endPoint x: 748, endPoint y: 462, distance: 26.1
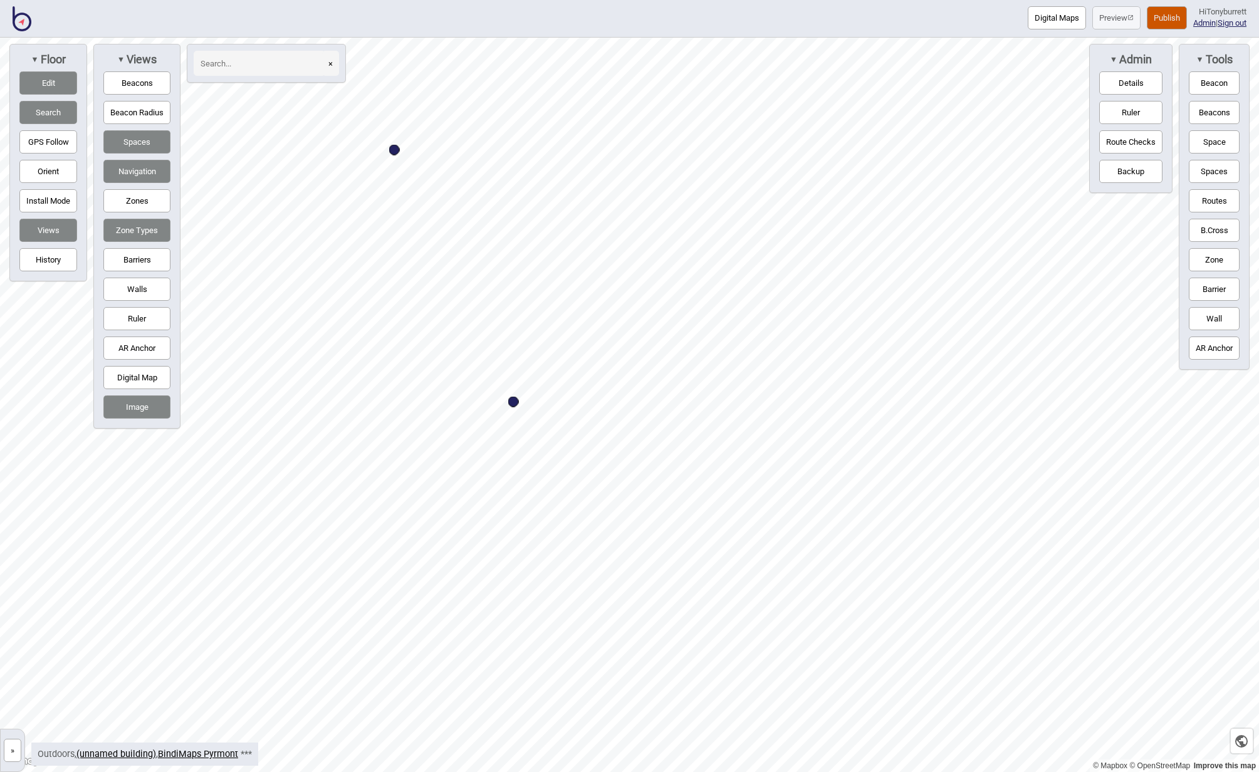
drag, startPoint x: 501, startPoint y: 411, endPoint x: 514, endPoint y: 404, distance: 14.6
drag, startPoint x: 462, startPoint y: 538, endPoint x: 472, endPoint y: 534, distance: 10.9
click at [135, 204] on button "Zones" at bounding box center [136, 200] width 67 height 23
click at [50, 80] on button "Edit" at bounding box center [48, 82] width 58 height 23
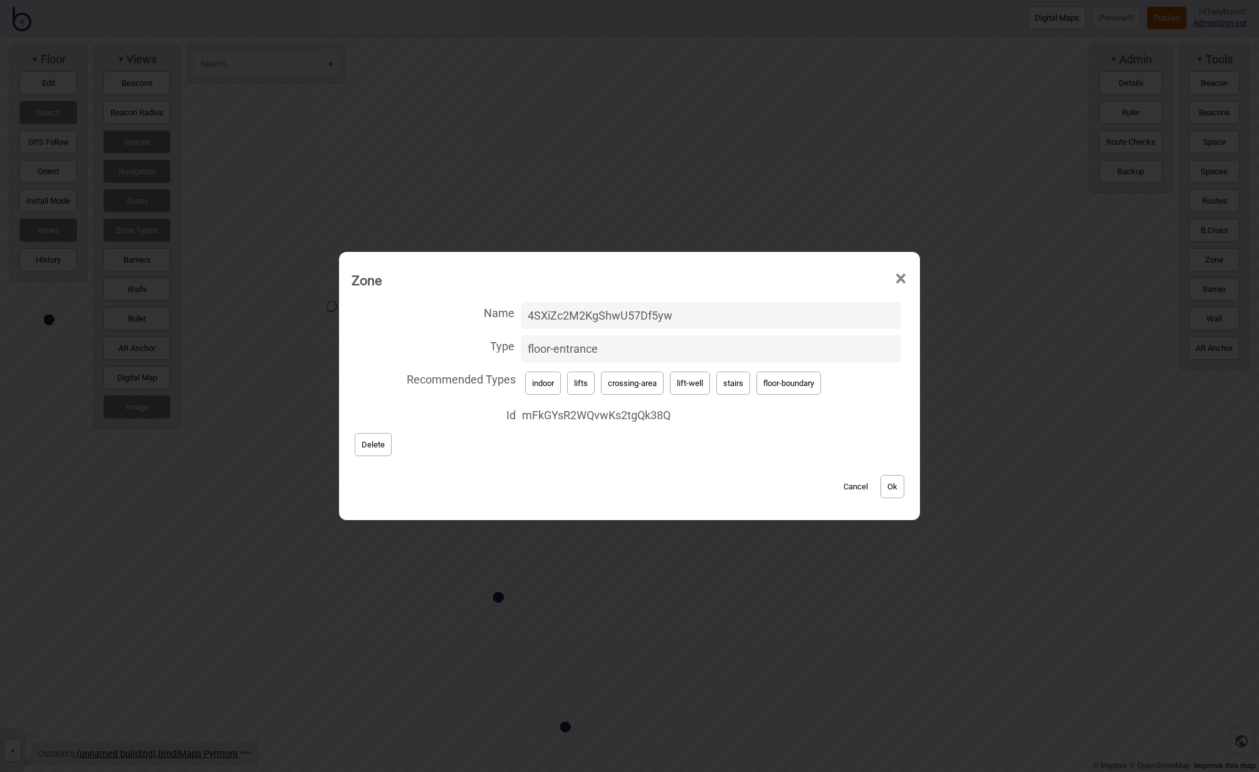
click at [857, 487] on button "Cancel" at bounding box center [855, 486] width 37 height 23
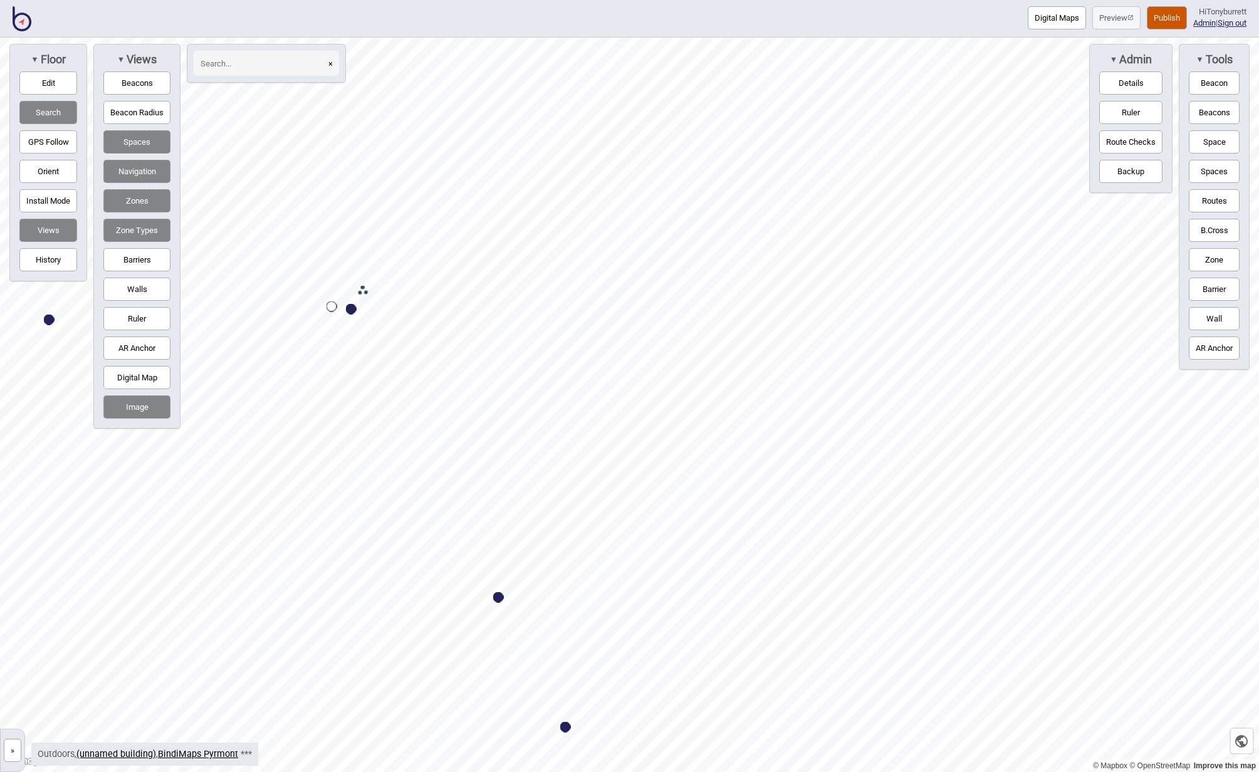
drag, startPoint x: 48, startPoint y: 84, endPoint x: 83, endPoint y: 104, distance: 40.4
click at [48, 85] on button "Edit" at bounding box center [48, 82] width 58 height 23
drag, startPoint x: 400, startPoint y: 475, endPoint x: 382, endPoint y: 483, distance: 19.9
drag, startPoint x: 396, startPoint y: 239, endPoint x: 375, endPoint y: 243, distance: 21.5
click at [46, 87] on button "Edit" at bounding box center [48, 82] width 58 height 23
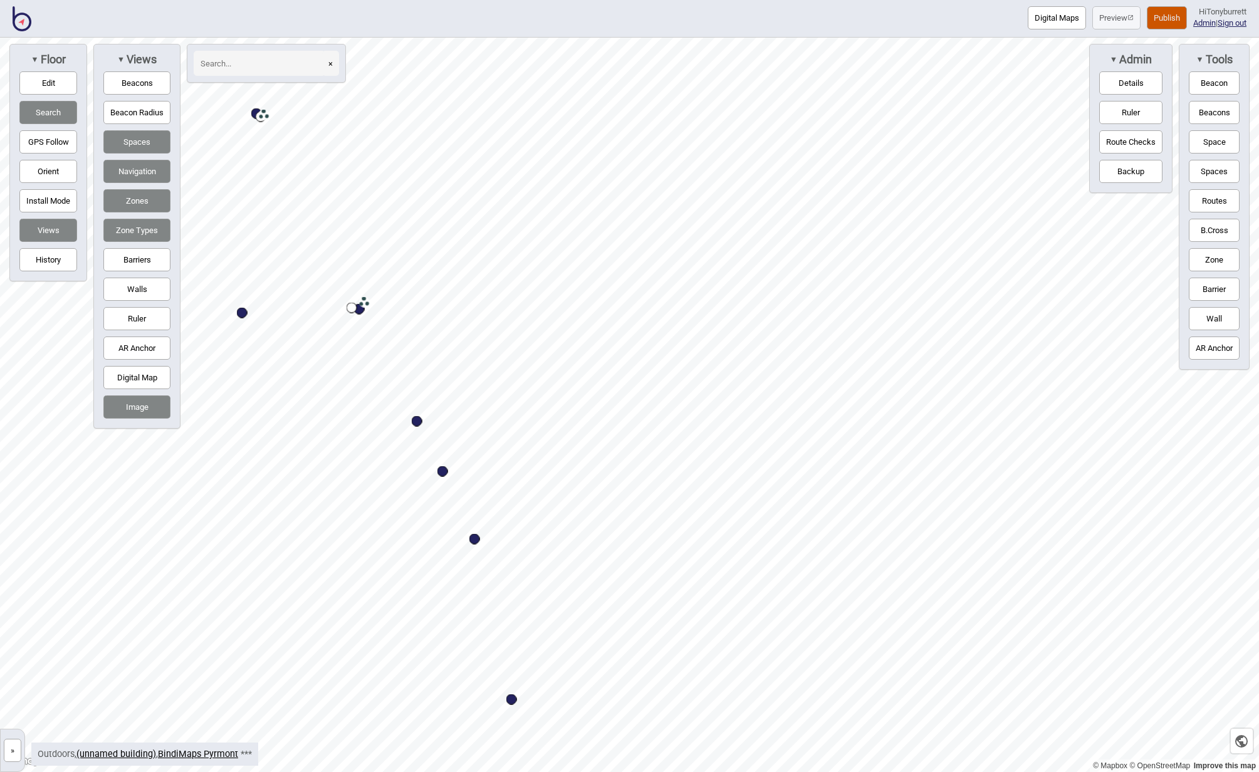
click at [21, 751] on button "»" at bounding box center [13, 750] width 18 height 23
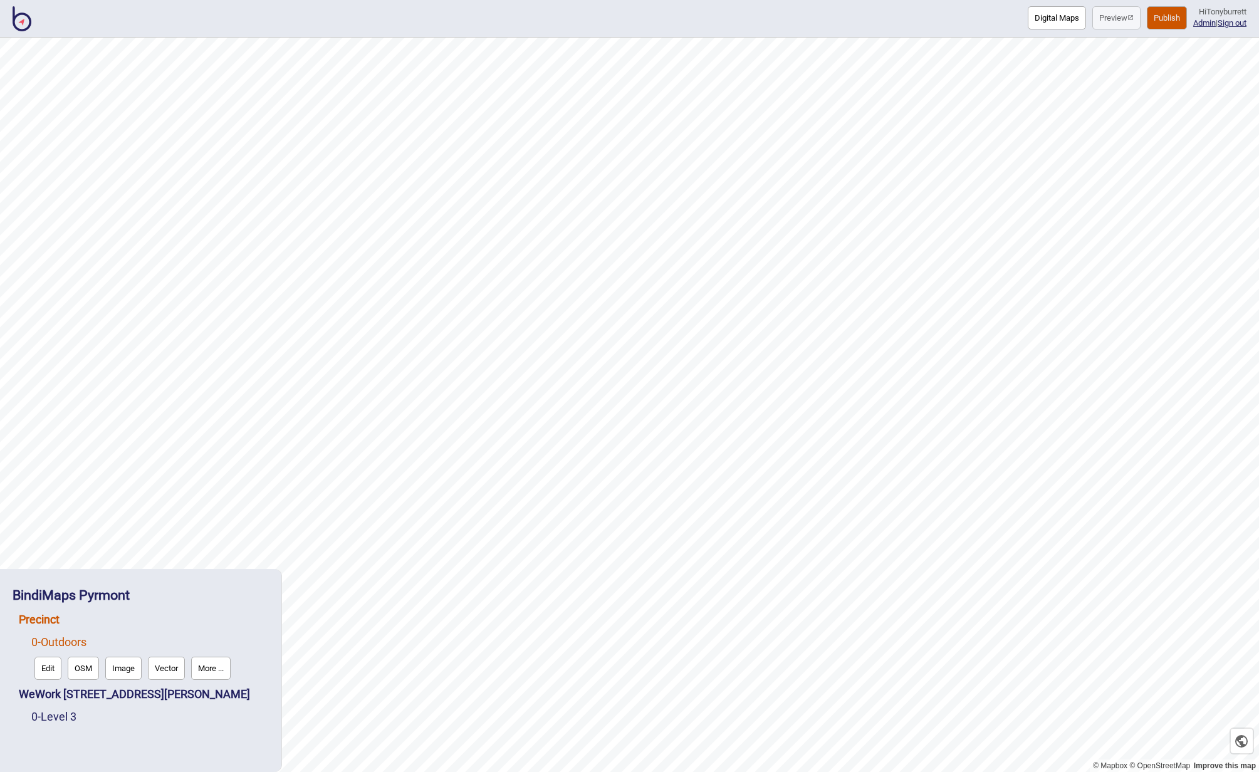
click at [26, 622] on link "Precinct" at bounding box center [39, 619] width 41 height 13
click at [34, 645] on button "Edit" at bounding box center [35, 645] width 27 height 23
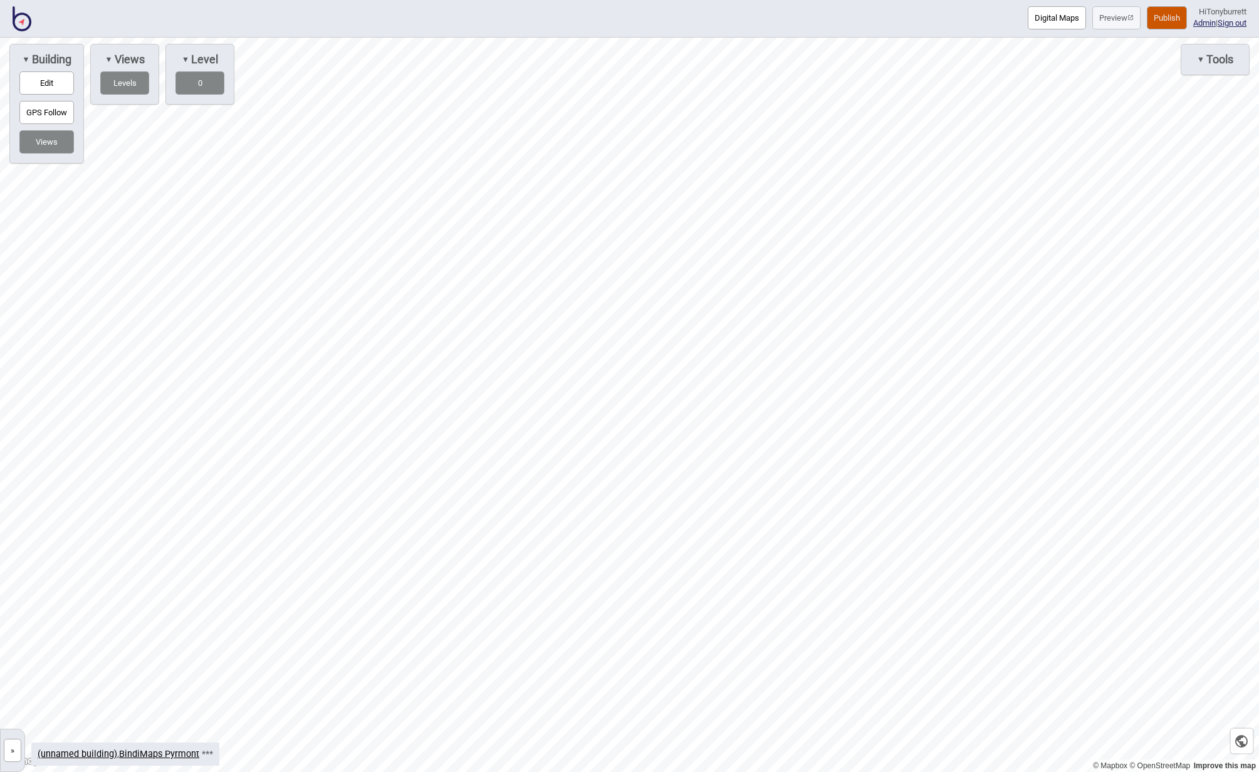
click at [11, 758] on button "»" at bounding box center [13, 750] width 18 height 23
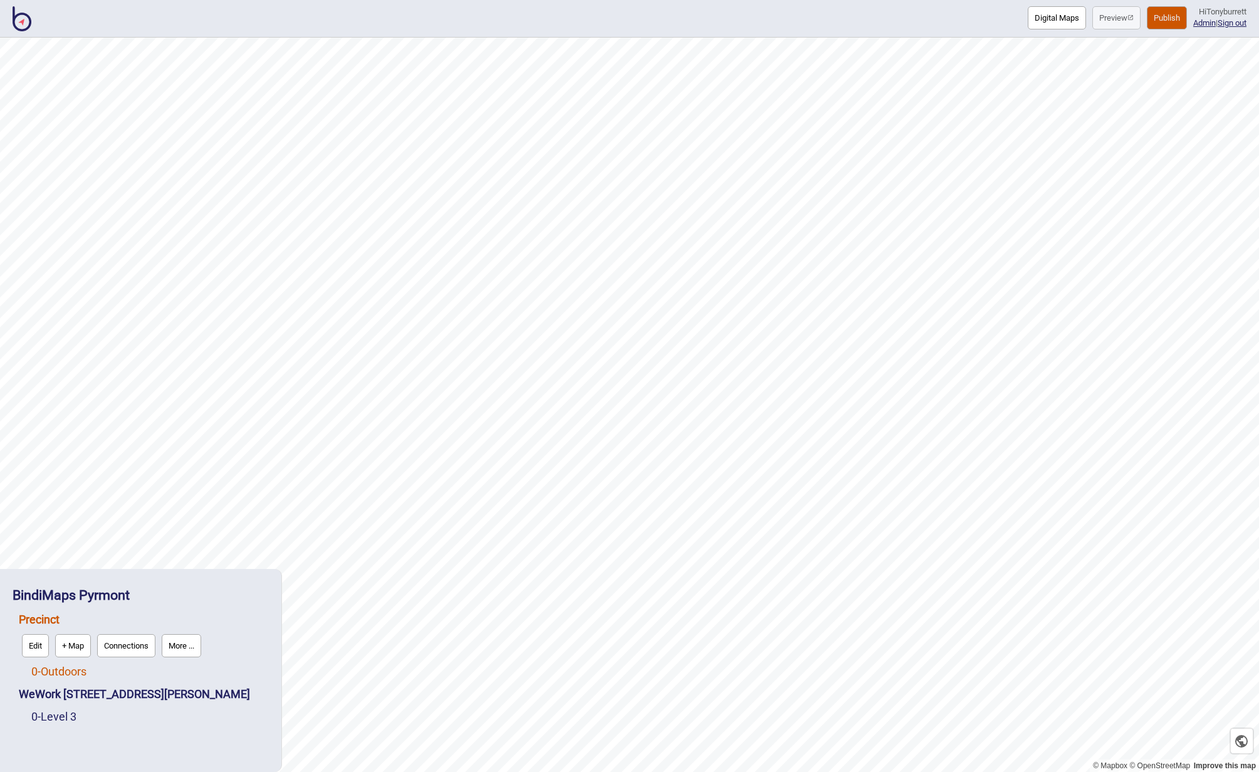
click at [59, 676] on link "0 - Outdoors" at bounding box center [58, 671] width 55 height 13
click at [47, 619] on link "Precinct" at bounding box center [39, 619] width 41 height 13
click at [122, 639] on button "Connections" at bounding box center [126, 645] width 58 height 23
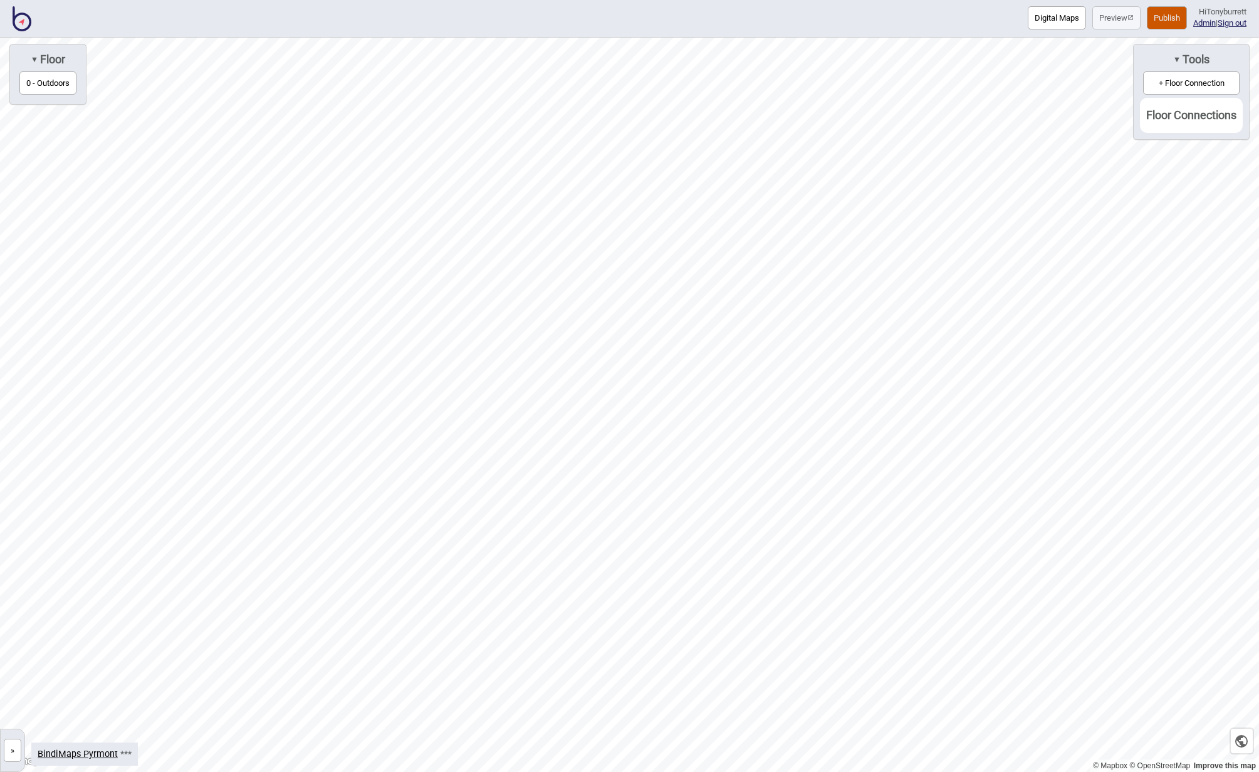
click at [44, 80] on button "0 - Outdoors" at bounding box center [47, 82] width 57 height 23
click at [14, 755] on button "»" at bounding box center [13, 750] width 18 height 23
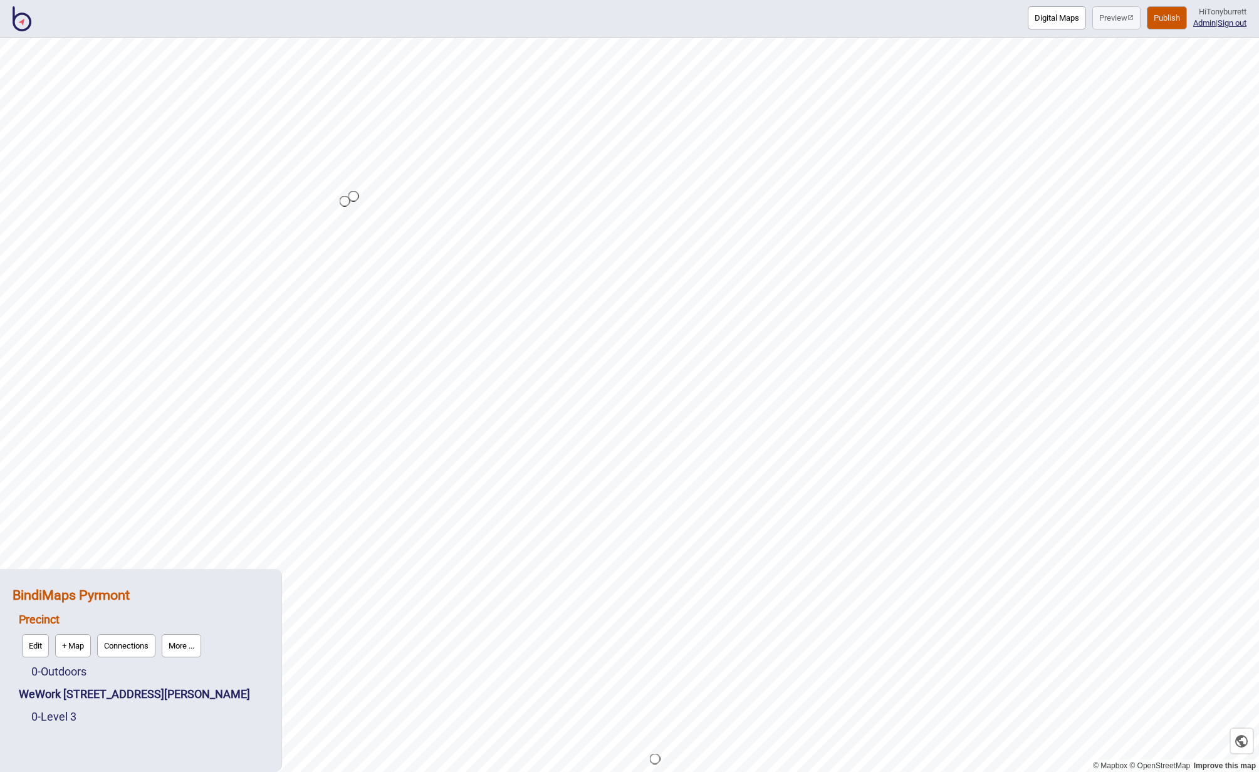
click at [76, 599] on strong "BindiMaps Pyrmont" at bounding box center [71, 595] width 117 height 16
click at [125, 626] on button "Crossings" at bounding box center [128, 623] width 50 height 23
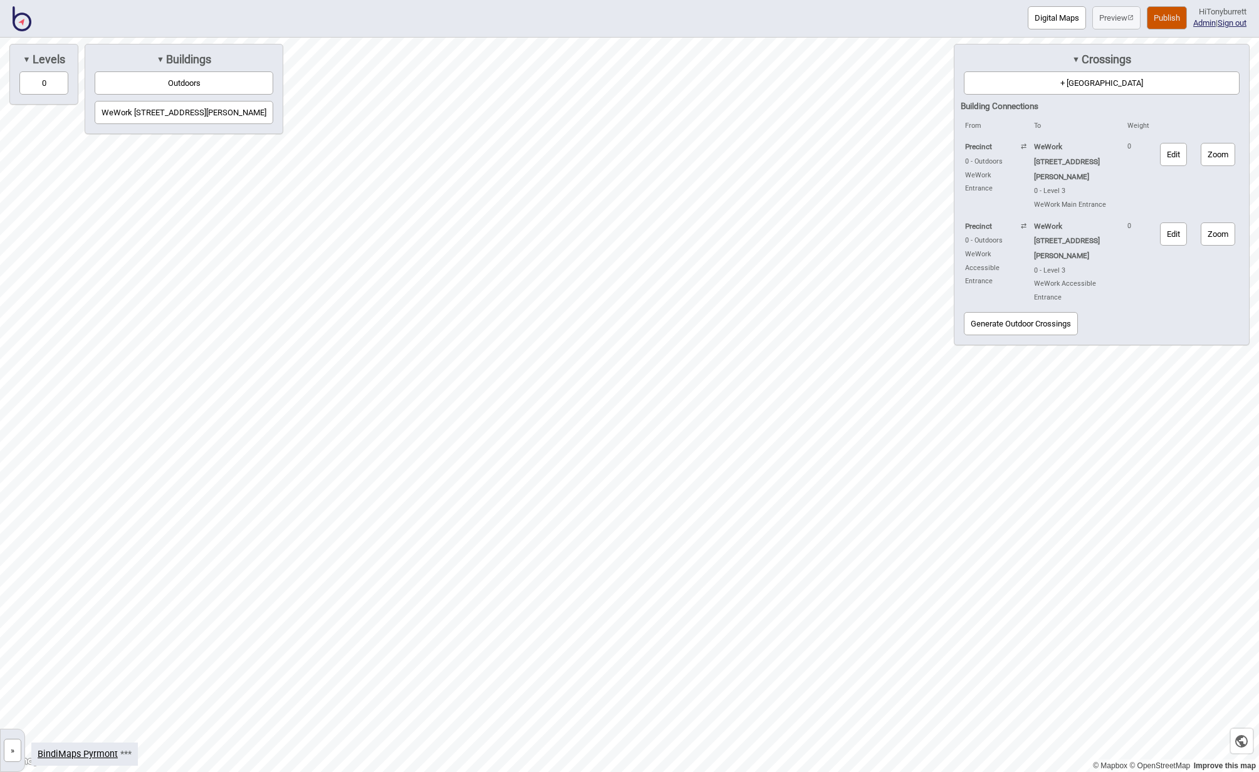
click at [166, 83] on button "Outdoors" at bounding box center [184, 82] width 179 height 23
click at [50, 84] on button "0" at bounding box center [43, 82] width 49 height 23
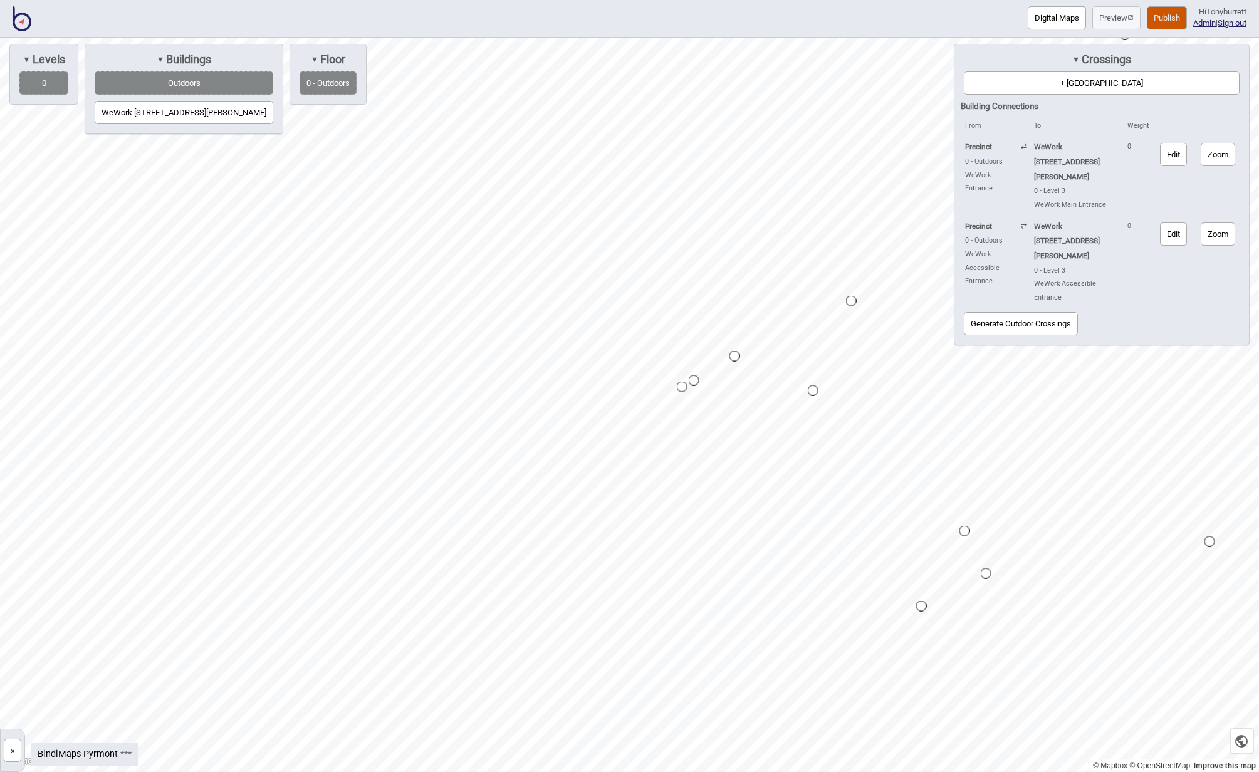
click at [129, 113] on button "WeWork [STREET_ADDRESS][PERSON_NAME]" at bounding box center [184, 112] width 179 height 23
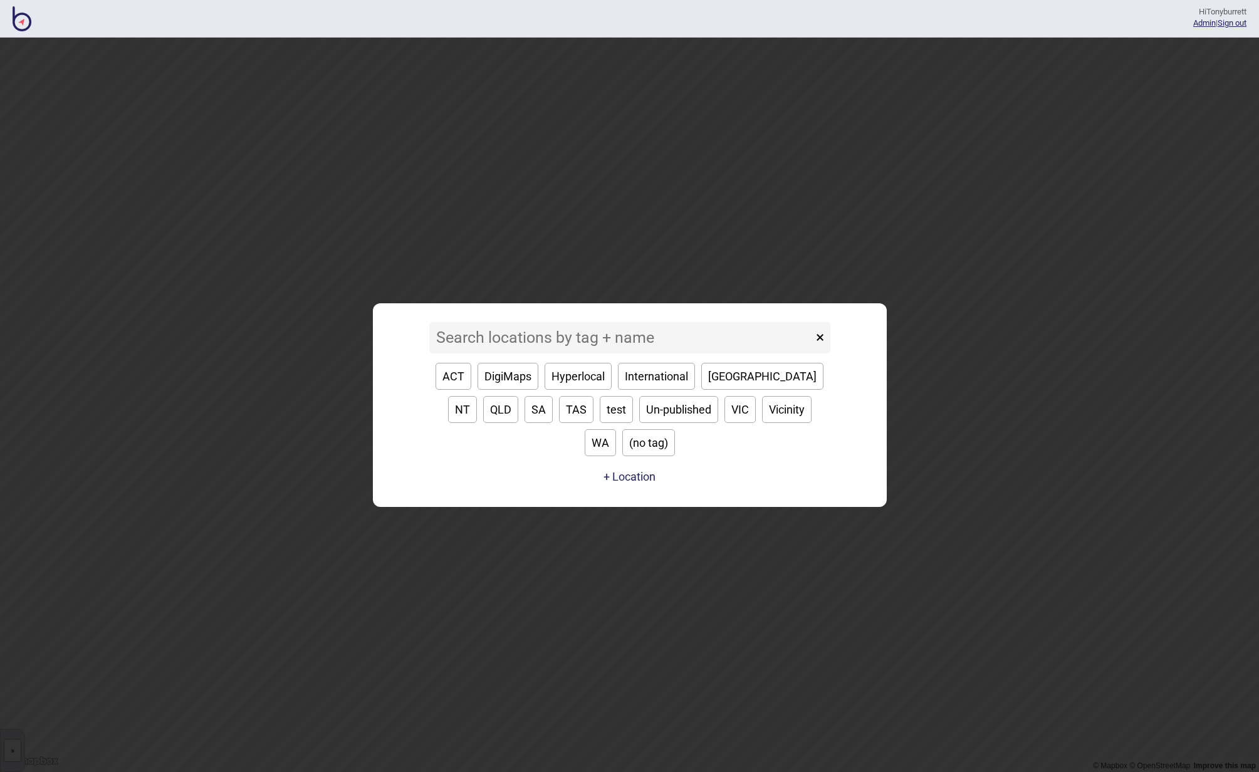
type input "o"
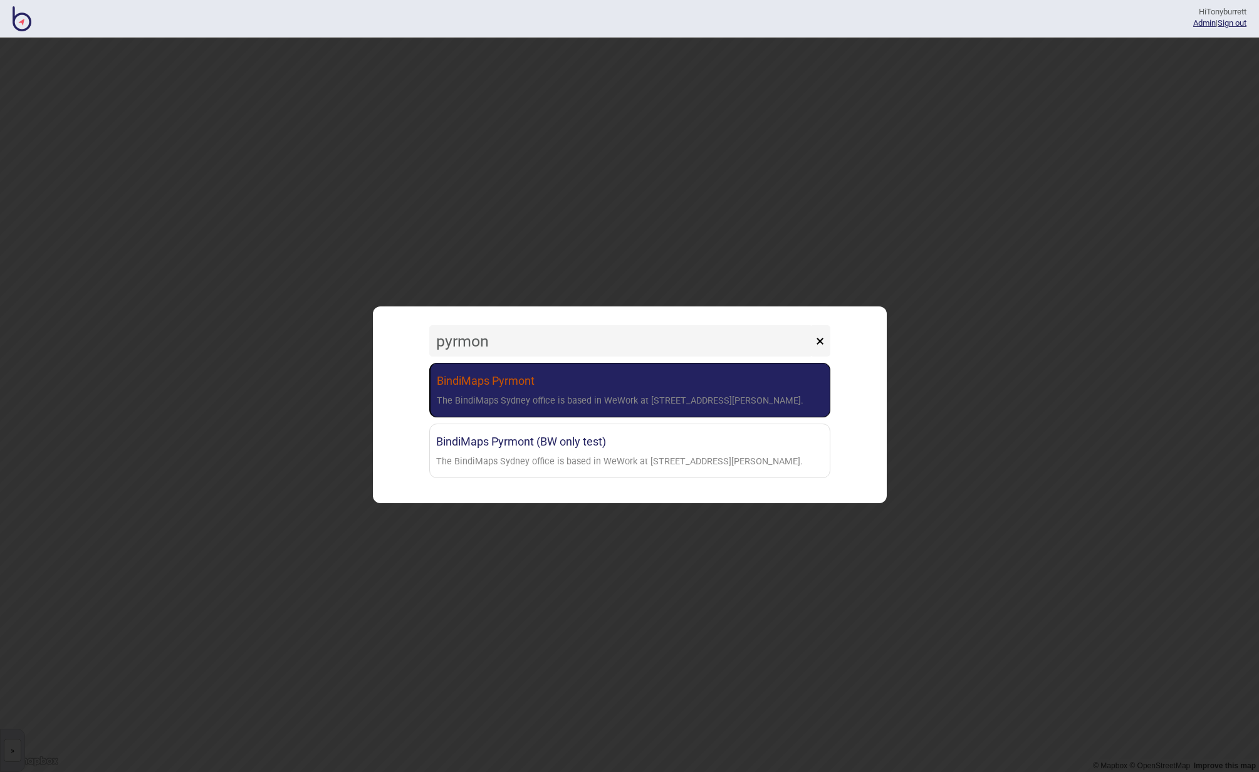
type input "pyrmon"
click at [526, 404] on div "The BindiMaps Sydney office is based in WeWork at [STREET_ADDRESS][PERSON_NAME]." at bounding box center [620, 401] width 367 height 18
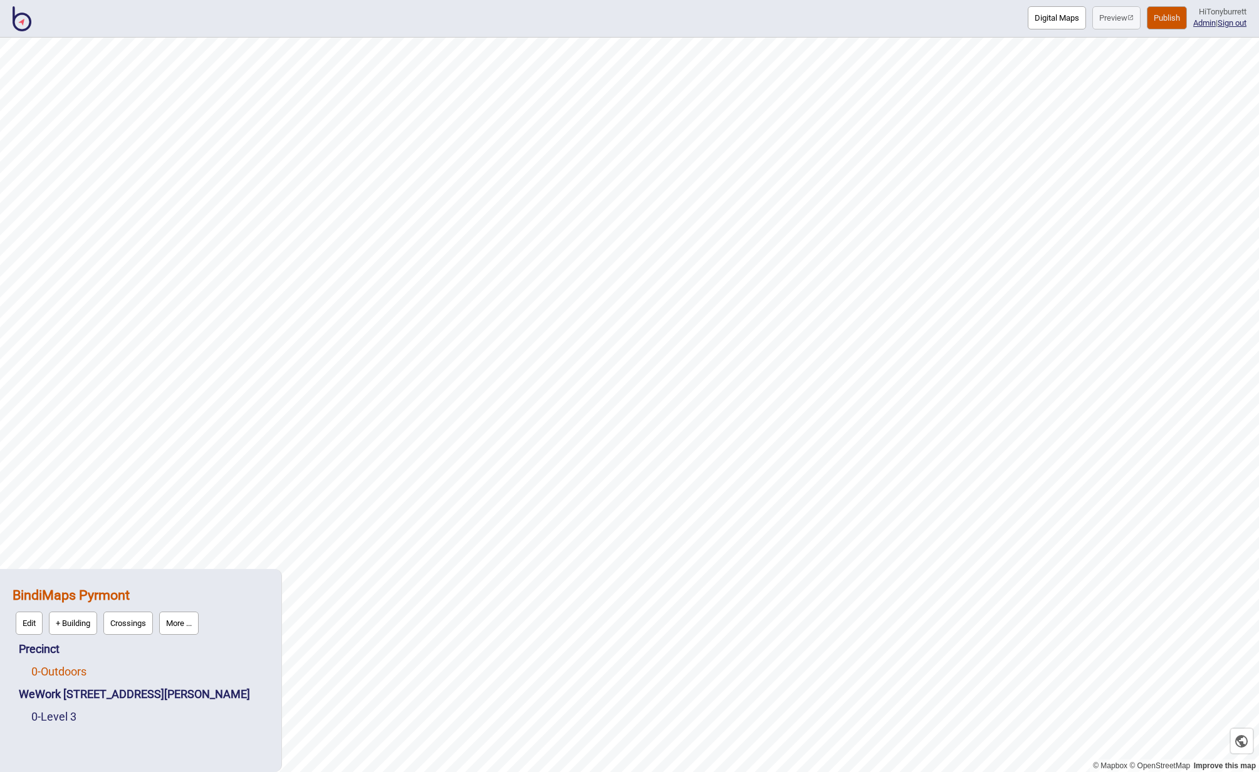
click at [70, 675] on link "0 - Outdoors" at bounding box center [58, 671] width 55 height 13
click at [47, 677] on button "Edit" at bounding box center [47, 668] width 27 height 23
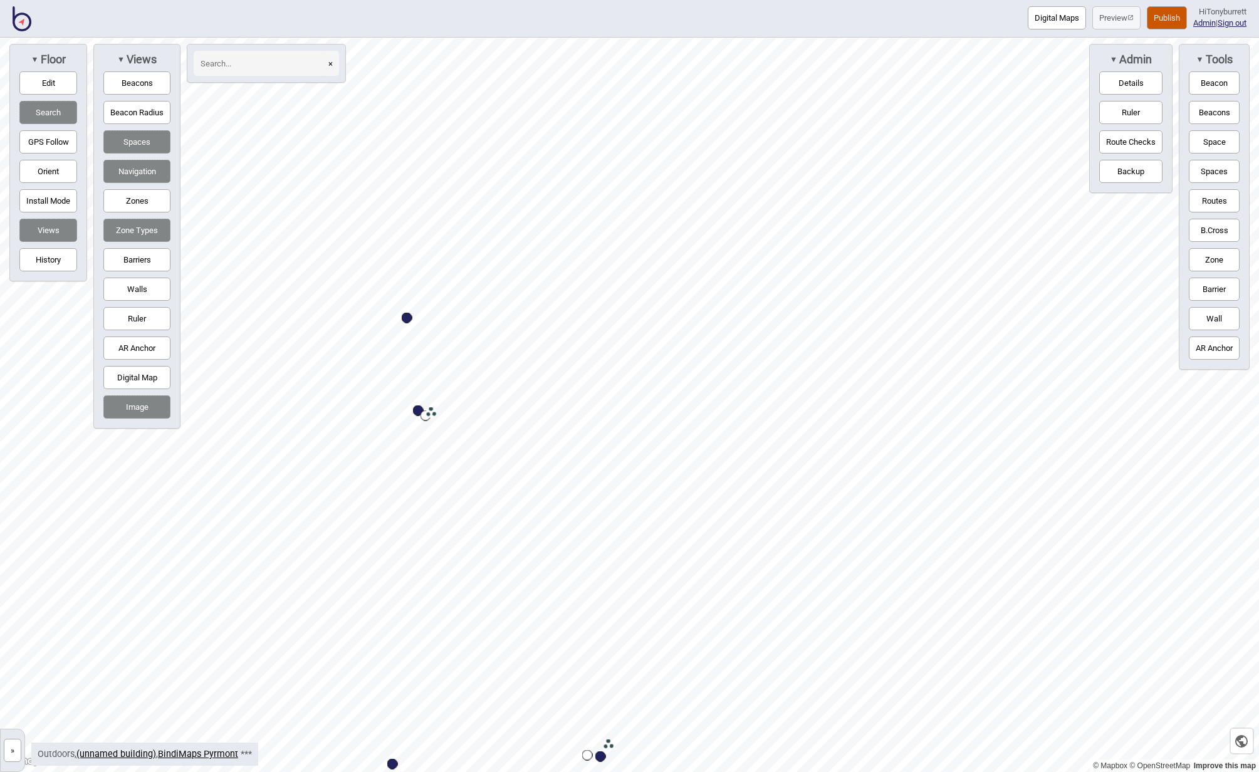
click at [37, 70] on div "▼ Floor Edit Search GPS Follow Orient Install Mode Views History" at bounding box center [48, 163] width 78 height 238
drag, startPoint x: 375, startPoint y: 471, endPoint x: 386, endPoint y: 464, distance: 12.4
click at [386, 464] on div "Map marker" at bounding box center [385, 467] width 11 height 11
click at [60, 80] on button "Edit" at bounding box center [48, 82] width 58 height 23
drag, startPoint x: 440, startPoint y: 446, endPoint x: 452, endPoint y: 437, distance: 14.9
